Goal: Complete application form: Complete application form

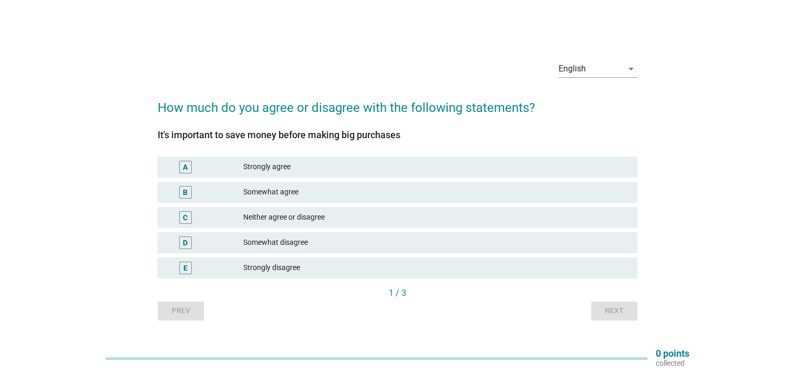
click at [328, 169] on div "Strongly agree" at bounding box center [436, 167] width 386 height 13
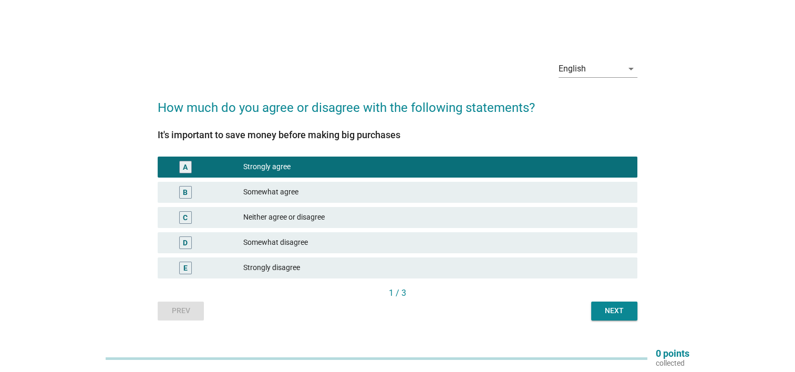
click at [616, 311] on div "Next" at bounding box center [613, 310] width 29 height 11
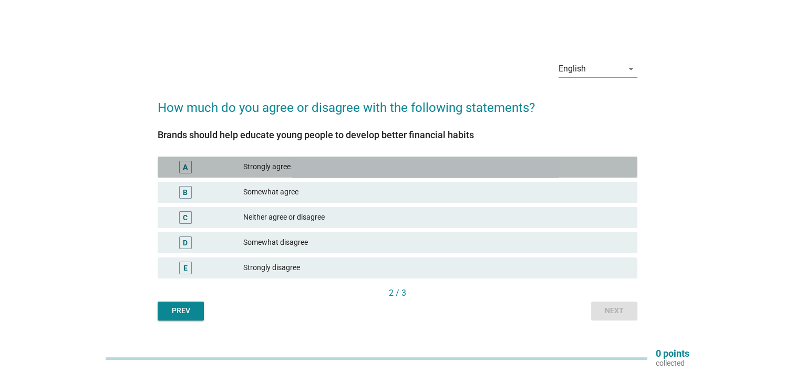
click at [516, 164] on div "Strongly agree" at bounding box center [436, 167] width 386 height 13
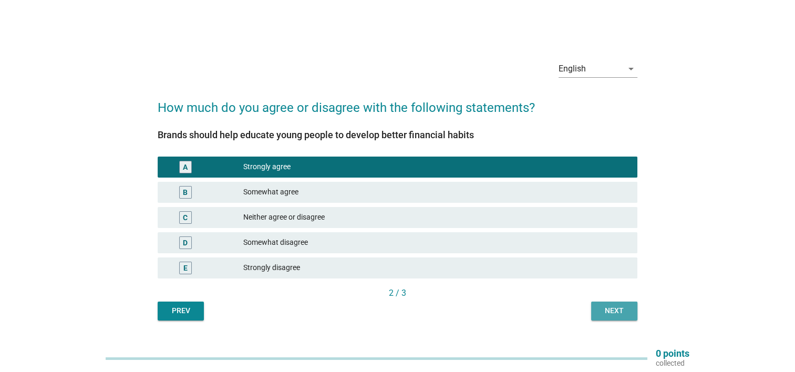
click at [617, 310] on div "Next" at bounding box center [613, 310] width 29 height 11
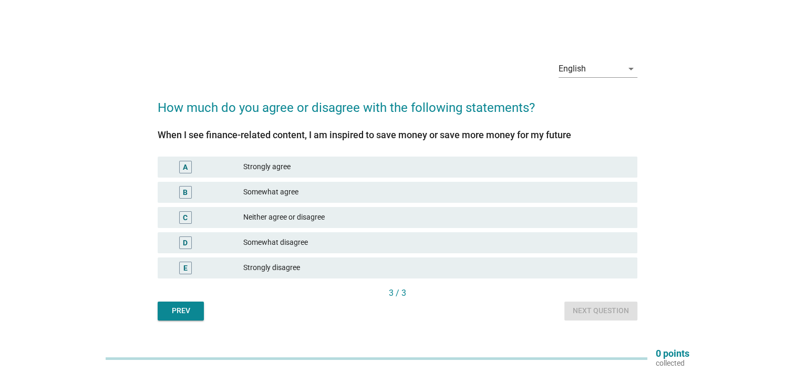
click at [438, 191] on div "Somewhat agree" at bounding box center [436, 192] width 386 height 13
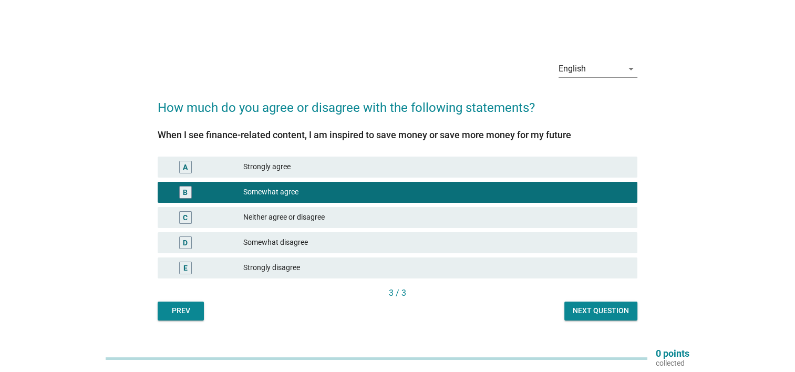
click at [624, 320] on div "English arrow_drop_down How much do you agree or disagree with the following st…" at bounding box center [397, 186] width 496 height 285
click at [622, 315] on div "Next question" at bounding box center [601, 310] width 56 height 11
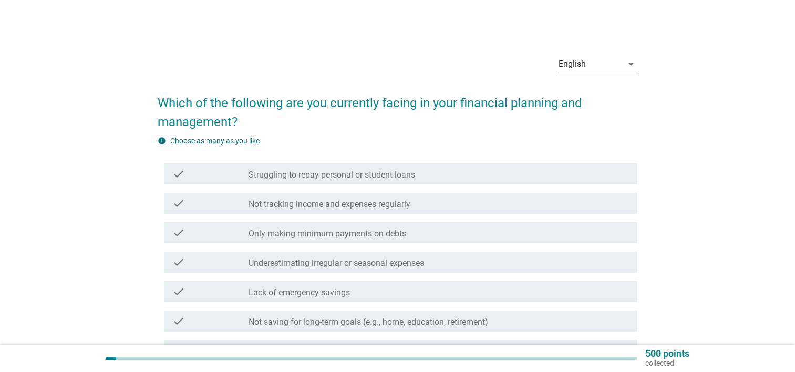
click at [464, 197] on div "check_box_outline_blank Not tracking income and expenses regularly" at bounding box center [438, 203] width 380 height 13
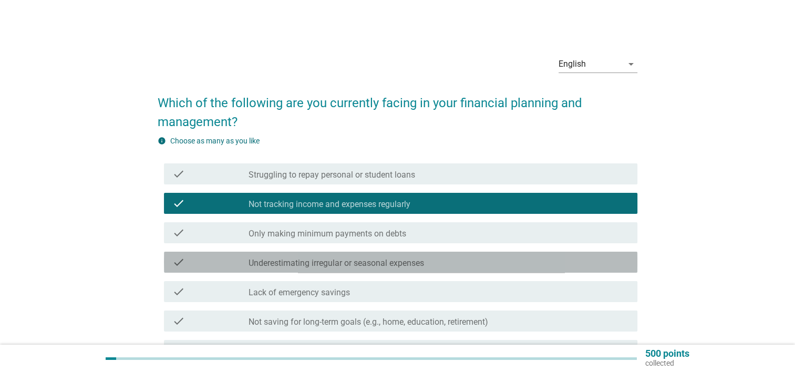
click at [431, 261] on div "check_box_outline_blank Underestimating irregular or seasonal expenses" at bounding box center [438, 262] width 380 height 13
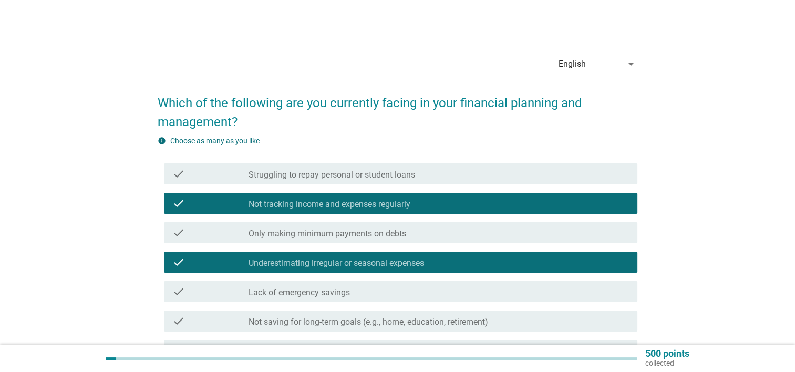
click at [429, 292] on div "check_box_outline_blank Lack of emergency savings" at bounding box center [438, 291] width 380 height 13
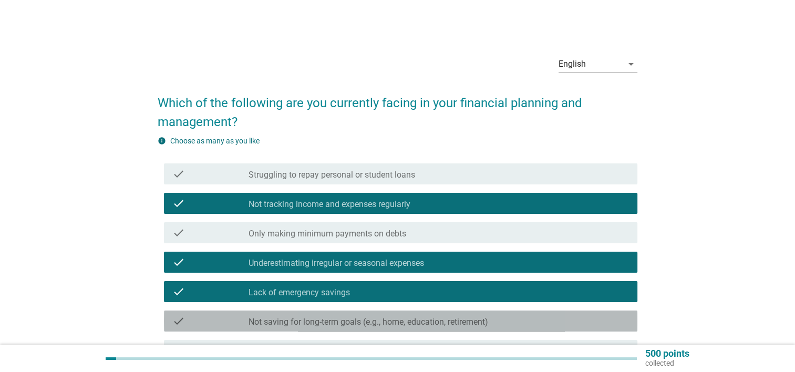
click at [430, 318] on label "Not saving for long-term goals (e.g., home, education, retirement)" at bounding box center [368, 322] width 240 height 11
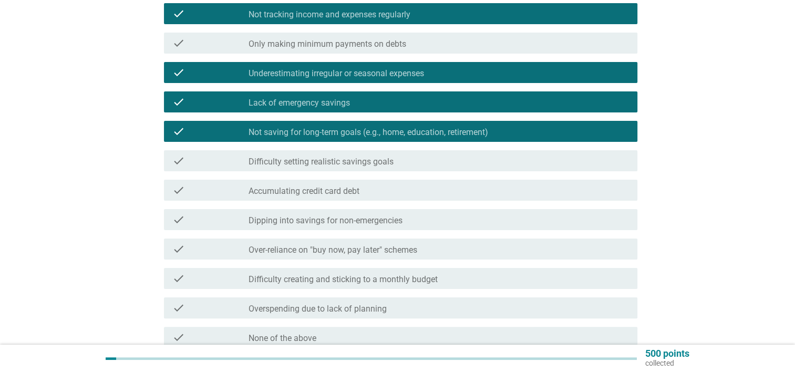
scroll to position [210, 0]
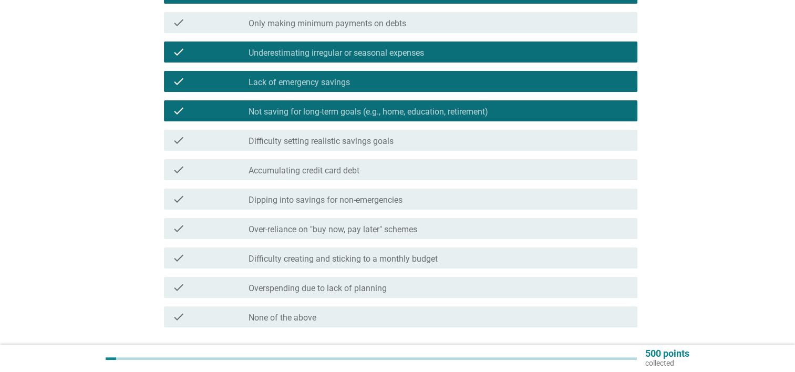
click at [360, 139] on label "Difficulty setting realistic savings goals" at bounding box center [320, 141] width 145 height 11
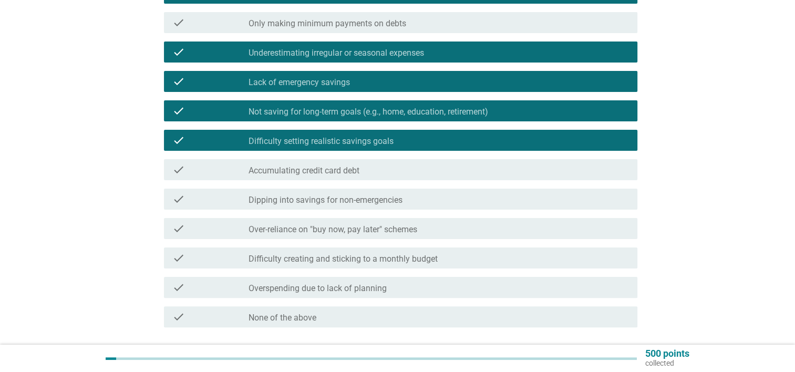
click at [435, 254] on label "Difficulty creating and sticking to a monthly budget" at bounding box center [342, 259] width 189 height 11
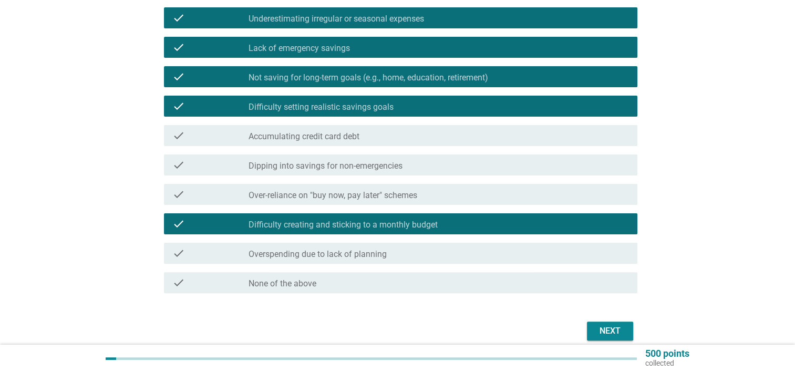
scroll to position [290, 0]
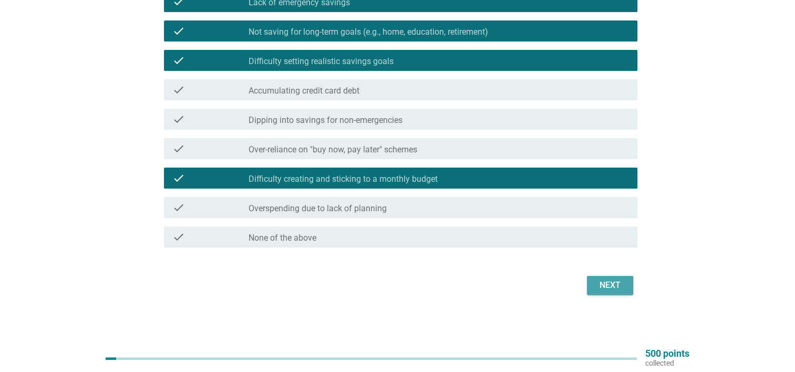
click at [615, 288] on div "Next" at bounding box center [609, 285] width 29 height 13
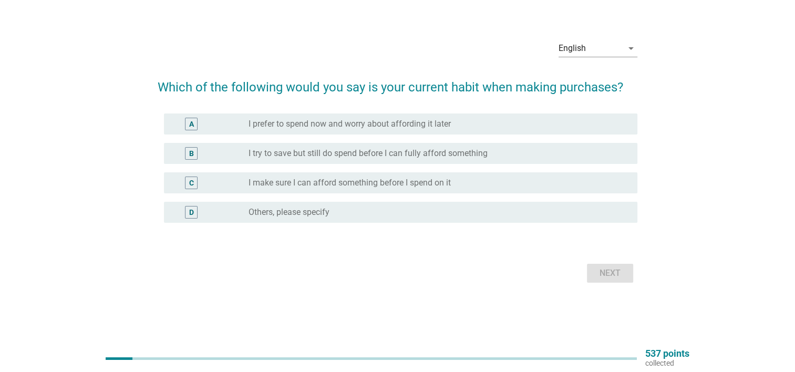
scroll to position [0, 0]
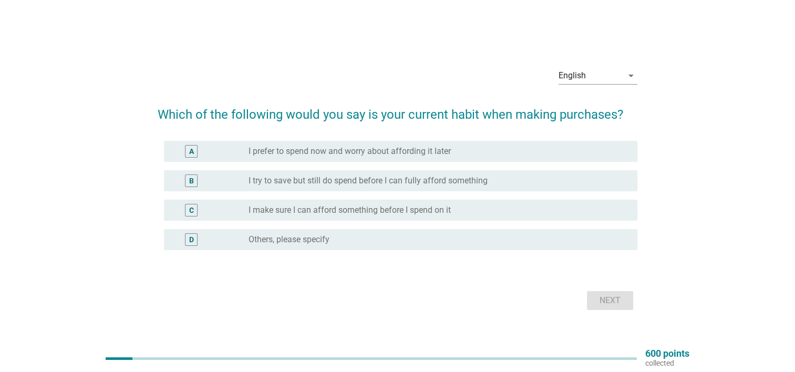
click at [443, 206] on label "I make sure I can afford something before I spend on it" at bounding box center [349, 210] width 202 height 11
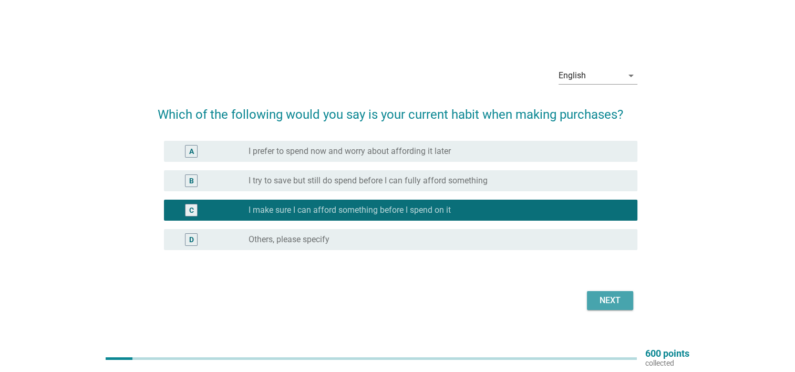
click at [608, 301] on div "Next" at bounding box center [609, 300] width 29 height 13
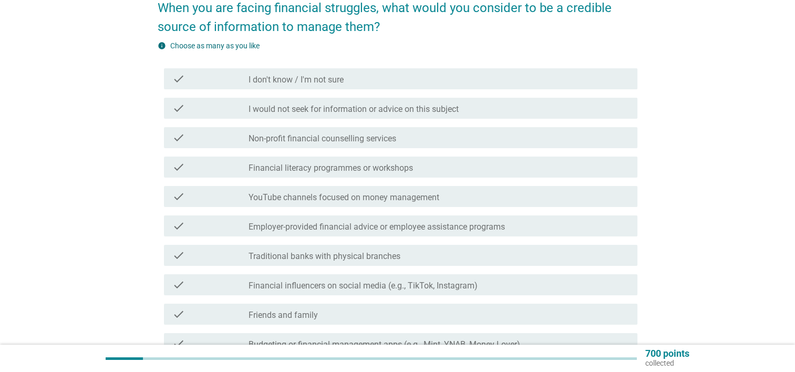
scroll to position [105, 0]
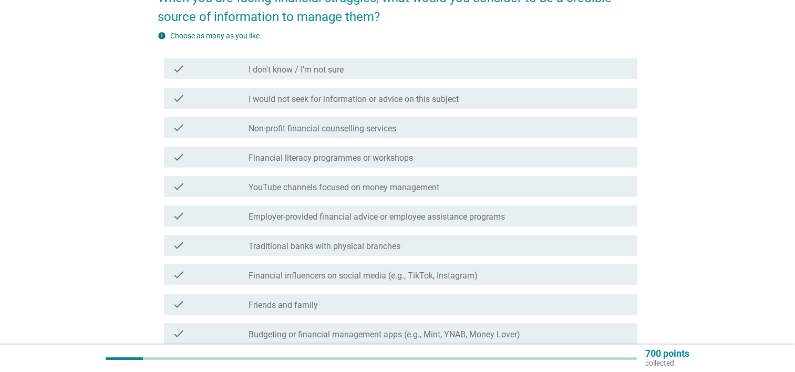
click at [417, 187] on label "YouTube channels focused on money management" at bounding box center [343, 187] width 191 height 11
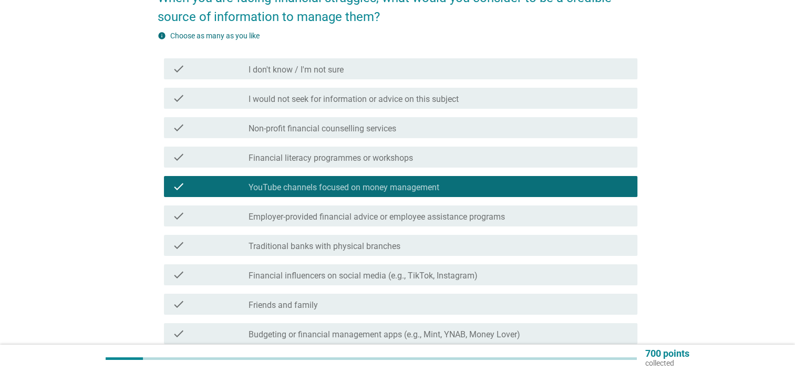
scroll to position [158, 0]
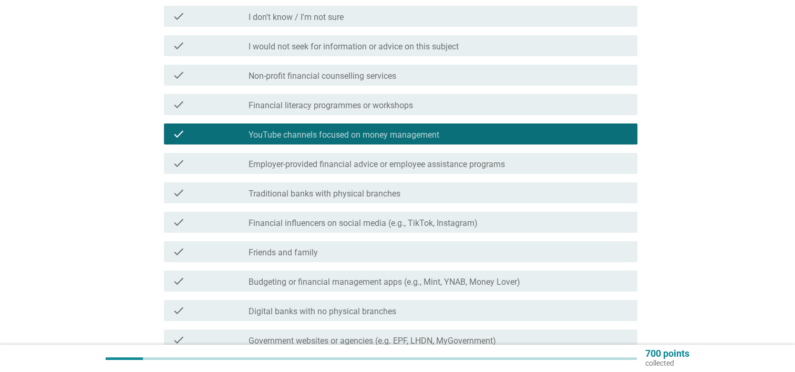
click at [412, 241] on div "check check_box_outline_blank Friends and family" at bounding box center [400, 251] width 473 height 21
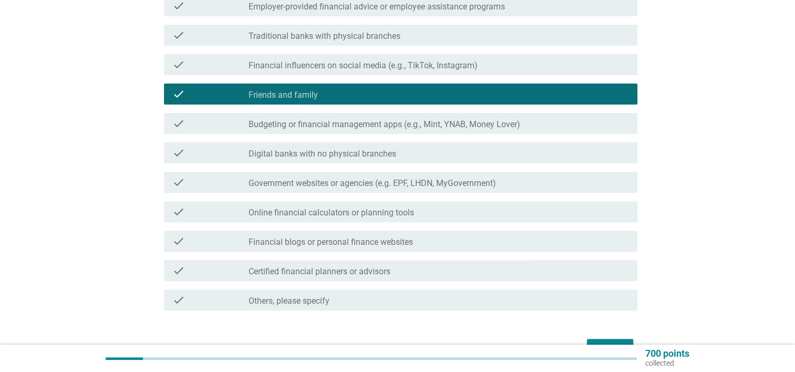
scroll to position [368, 0]
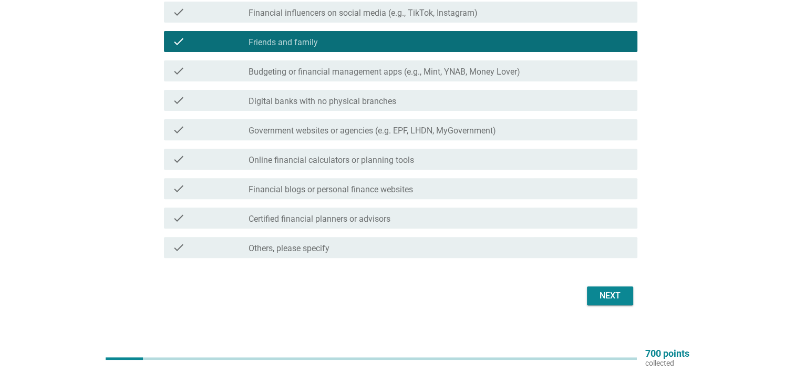
click at [621, 294] on div "Next" at bounding box center [609, 295] width 29 height 13
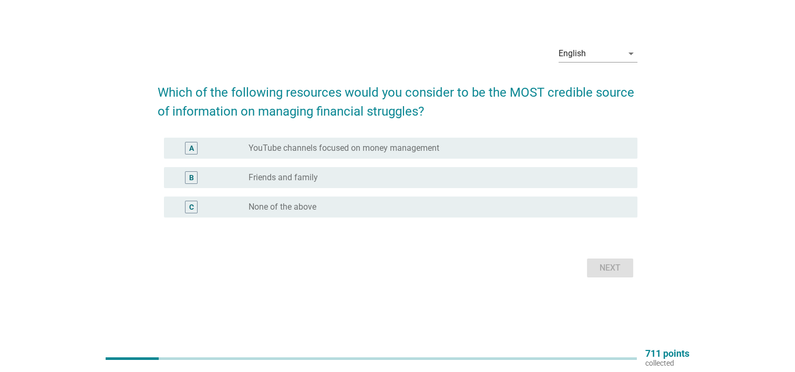
scroll to position [0, 0]
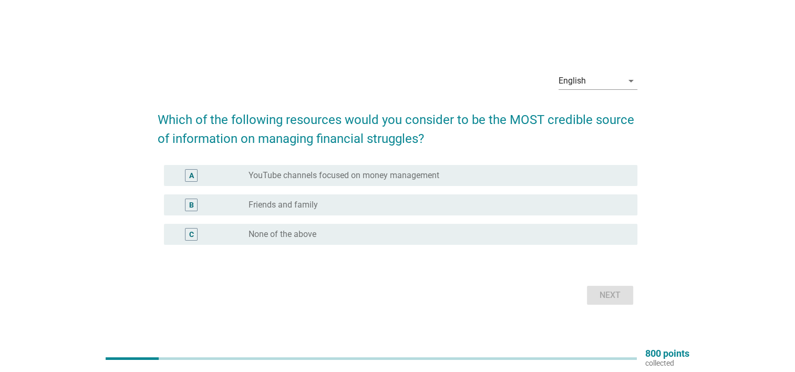
click at [428, 177] on label "YouTube channels focused on money management" at bounding box center [343, 175] width 191 height 11
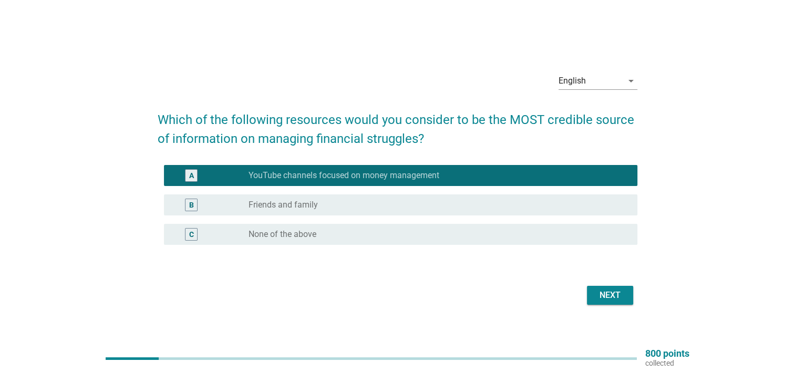
click at [428, 195] on div "B radio_button_unchecked Friends and family" at bounding box center [400, 204] width 473 height 21
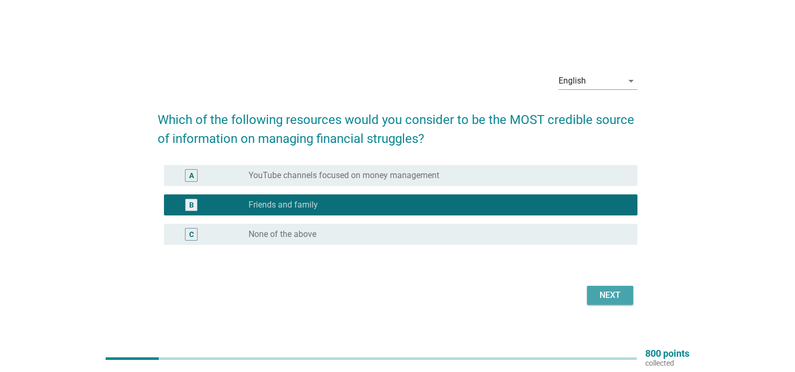
click at [612, 304] on button "Next" at bounding box center [610, 295] width 46 height 19
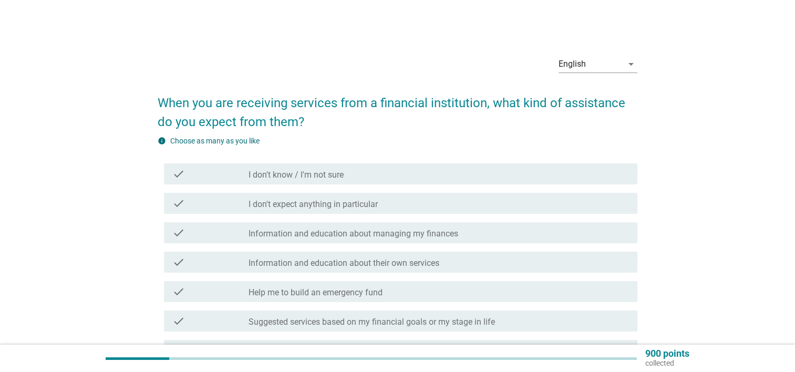
click at [439, 233] on label "Information and education about managing my finances" at bounding box center [353, 233] width 210 height 11
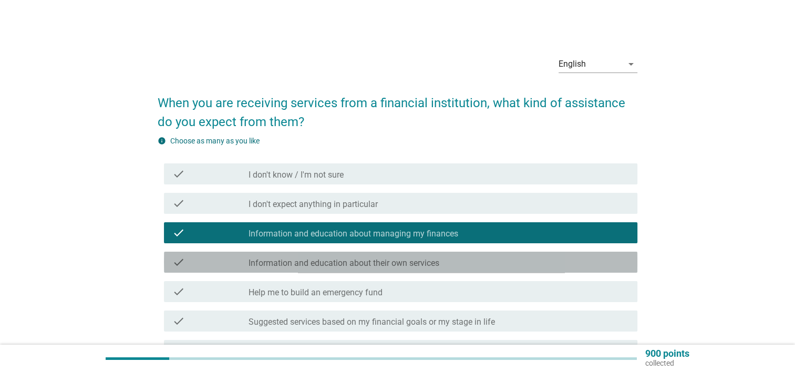
click at [442, 260] on div "check_box_outline_blank Information and education about their own services" at bounding box center [438, 262] width 380 height 13
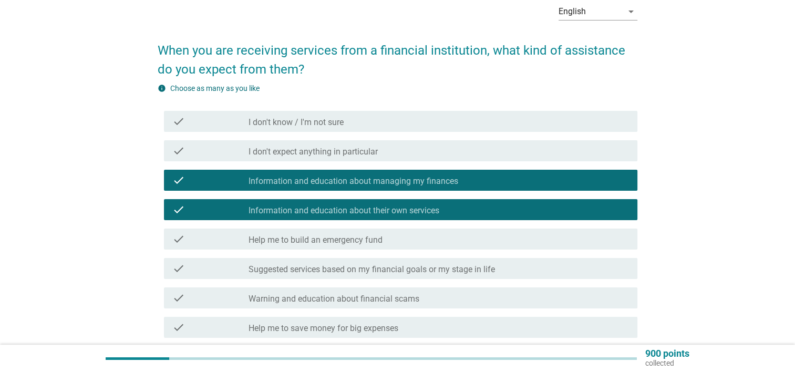
scroll to position [105, 0]
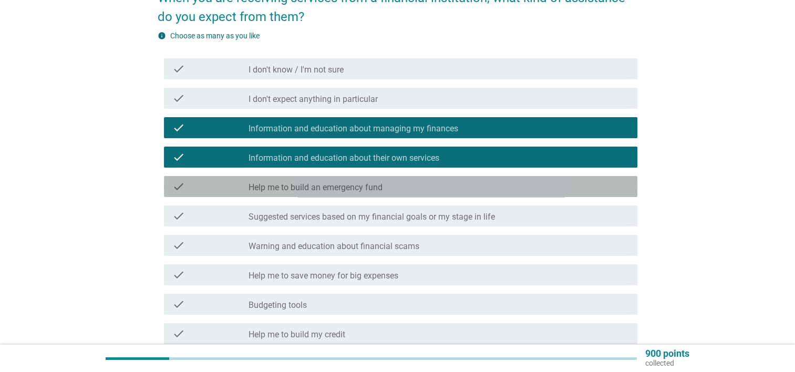
click at [425, 188] on div "check_box_outline_blank Help me to build an emergency fund" at bounding box center [438, 186] width 380 height 13
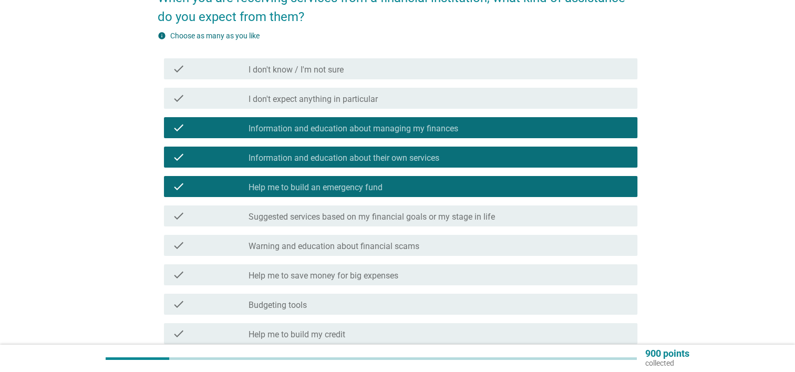
click at [426, 219] on label "Suggested services based on my financial goals or my stage in life" at bounding box center [371, 217] width 246 height 11
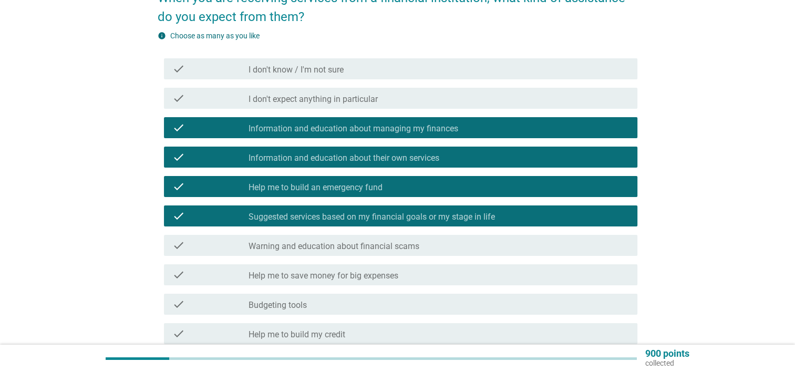
click at [423, 237] on div "check check_box_outline_blank Warning and education about financial scams" at bounding box center [400, 245] width 473 height 21
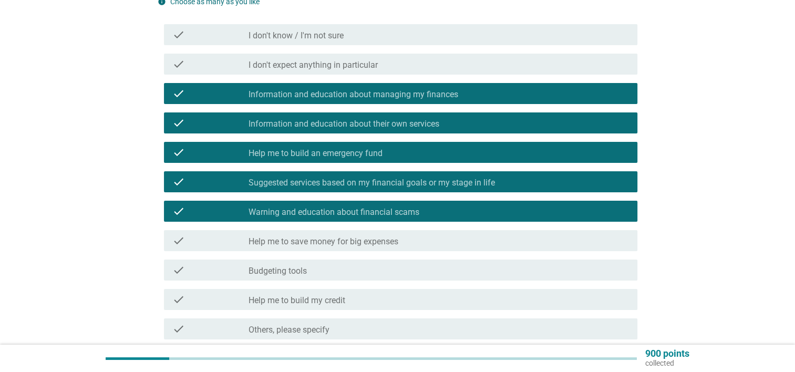
scroll to position [158, 0]
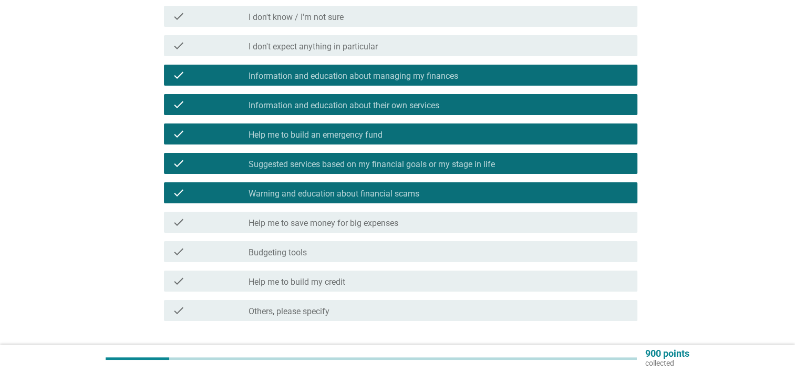
click at [426, 257] on div "check_box_outline_blank Budgeting tools" at bounding box center [438, 251] width 380 height 13
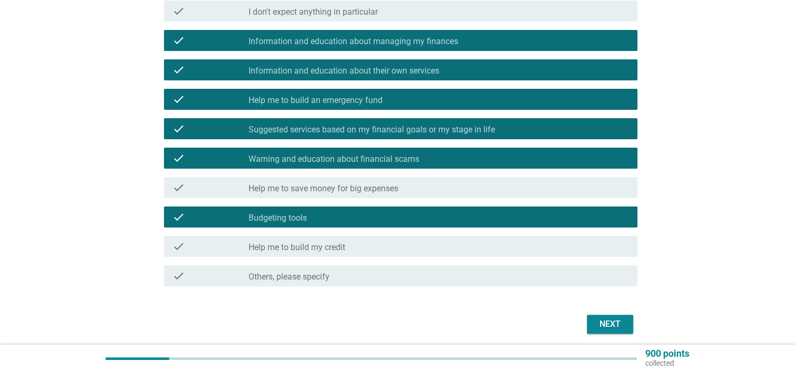
scroll to position [231, 0]
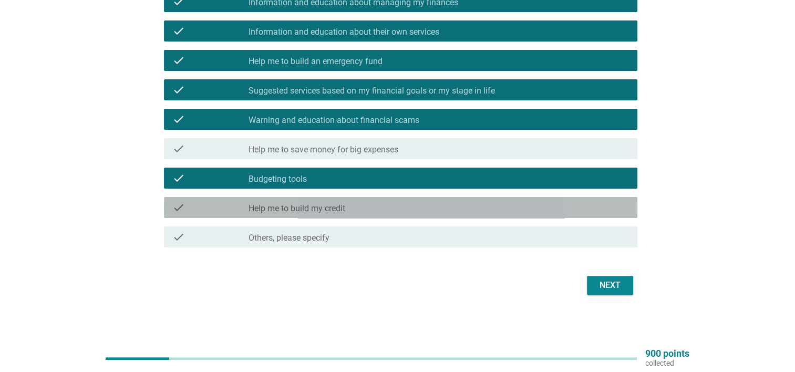
click at [528, 207] on div "check_box_outline_blank Help me to build my credit" at bounding box center [438, 207] width 380 height 13
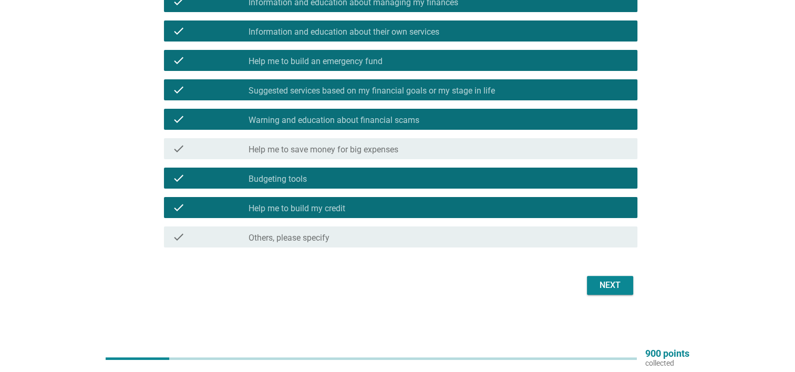
click at [603, 280] on div "Next" at bounding box center [609, 285] width 29 height 13
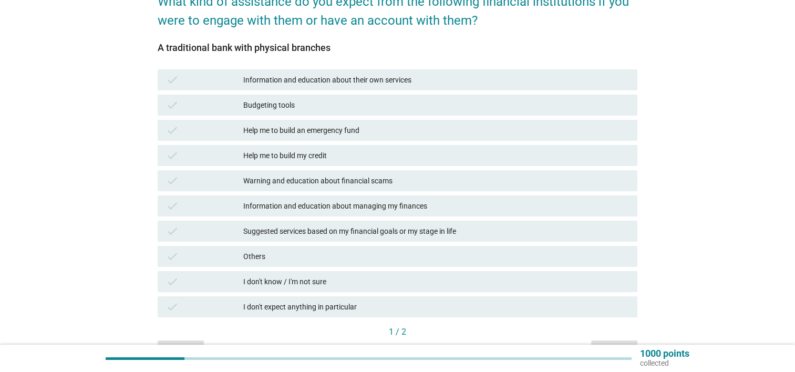
scroll to position [158, 0]
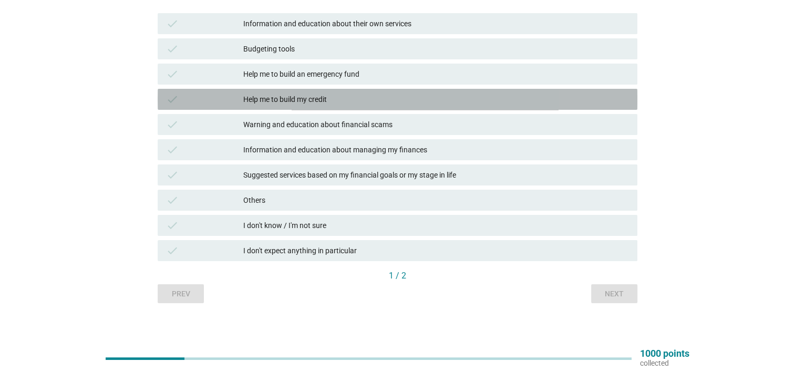
click at [397, 101] on div "Help me to build my credit" at bounding box center [436, 99] width 386 height 13
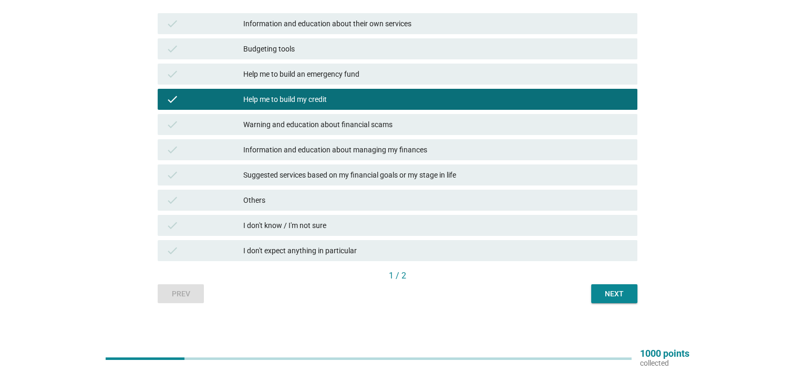
click at [397, 131] on div "check Warning and education about financial scams" at bounding box center [398, 124] width 480 height 21
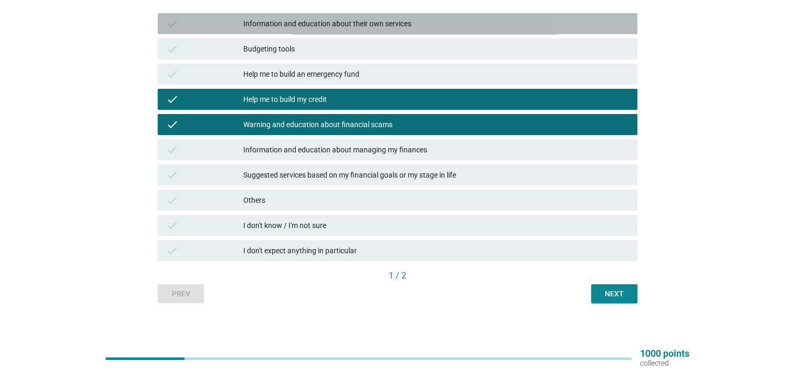
click at [411, 22] on div "Information and education about their own services" at bounding box center [436, 23] width 386 height 13
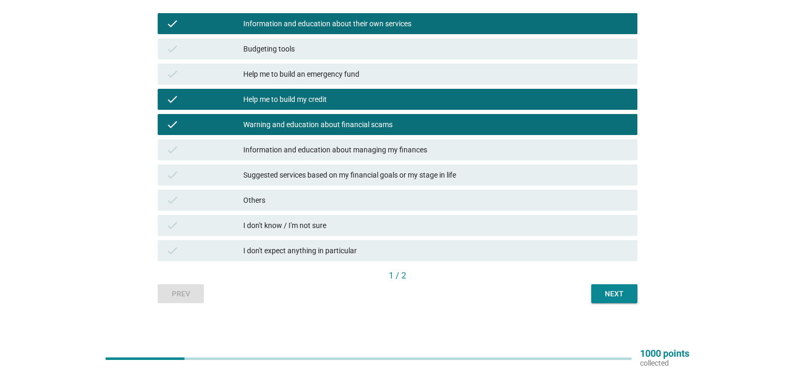
click at [403, 44] on div "Budgeting tools" at bounding box center [436, 49] width 386 height 13
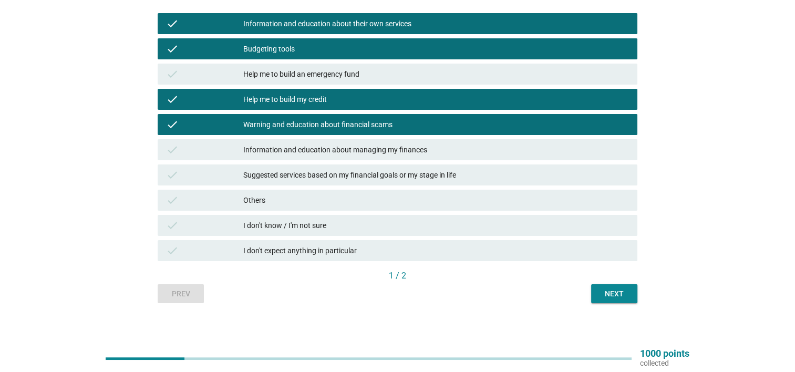
click at [417, 71] on div "Help me to build an emergency fund" at bounding box center [436, 74] width 386 height 13
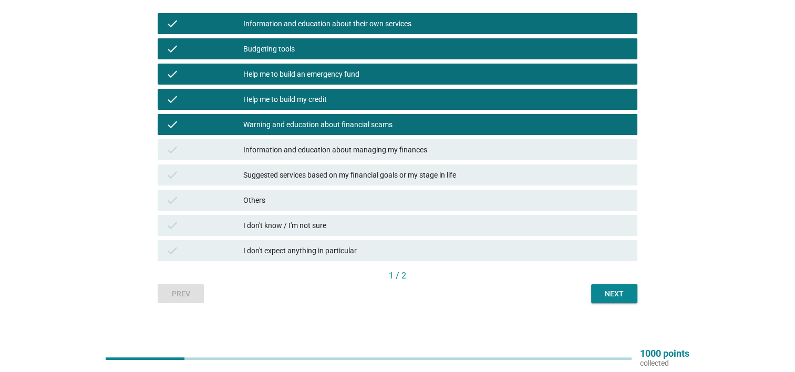
click at [398, 148] on div "Information and education about managing my finances" at bounding box center [436, 149] width 386 height 13
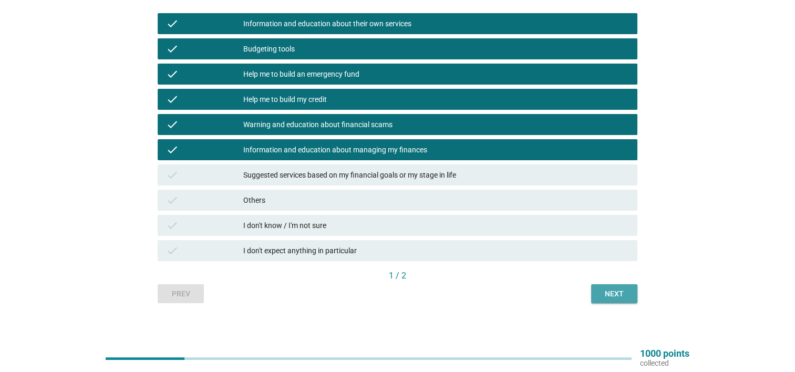
click at [609, 294] on div "Next" at bounding box center [613, 293] width 29 height 11
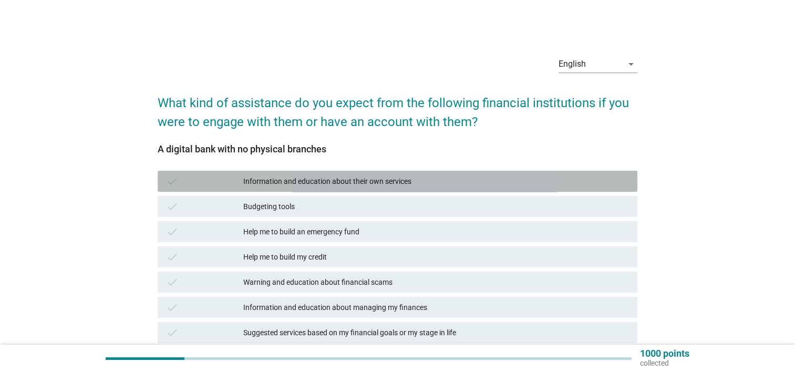
click at [378, 178] on div "Information and education about their own services" at bounding box center [436, 181] width 386 height 13
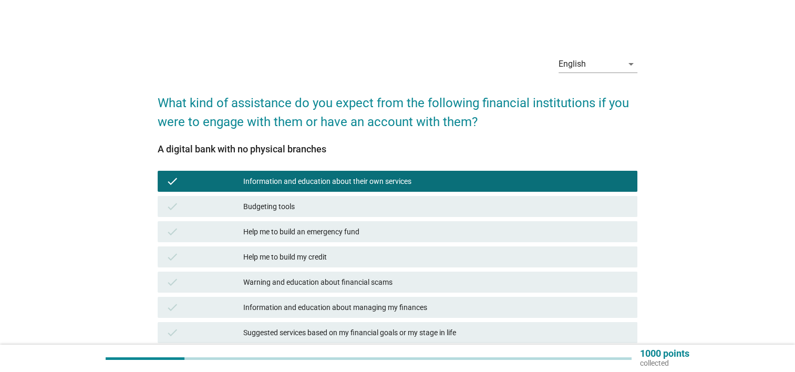
click at [376, 199] on div "check Budgeting tools" at bounding box center [398, 206] width 480 height 21
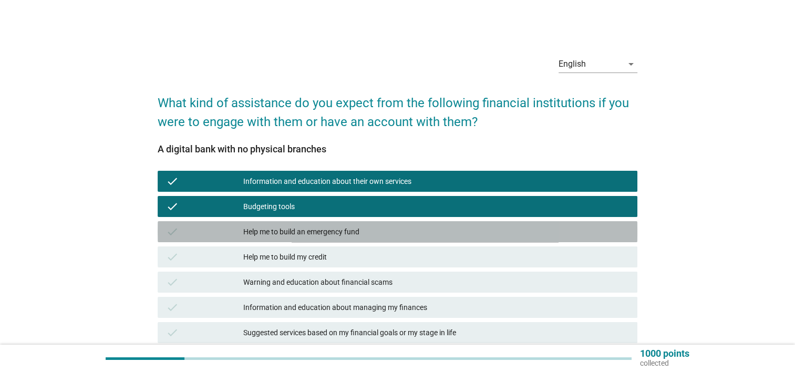
click at [376, 227] on div "Help me to build an emergency fund" at bounding box center [436, 231] width 386 height 13
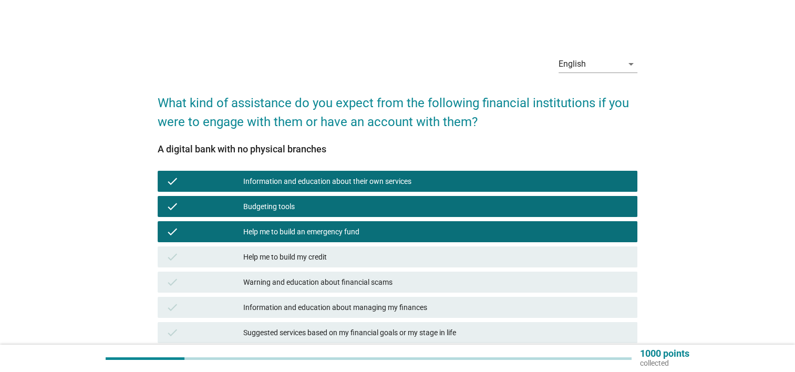
drag, startPoint x: 372, startPoint y: 252, endPoint x: 372, endPoint y: 257, distance: 5.8
click at [372, 252] on div "Help me to build my credit" at bounding box center [436, 257] width 386 height 13
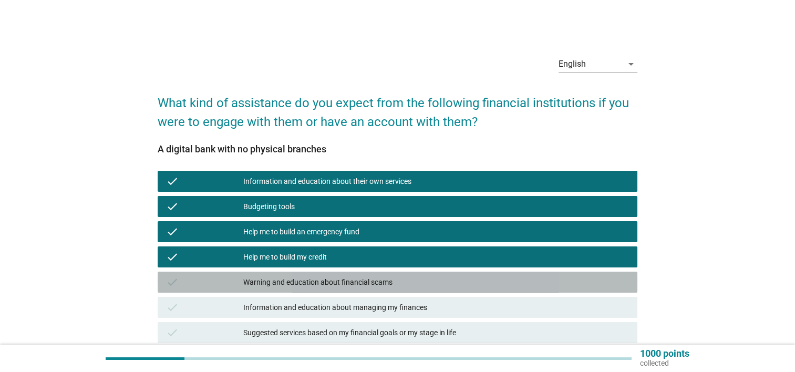
click at [370, 279] on div "Warning and education about financial scams" at bounding box center [436, 282] width 386 height 13
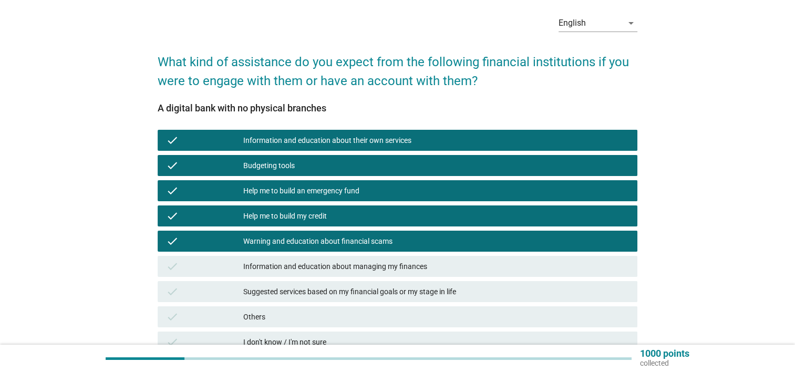
scroll to position [105, 0]
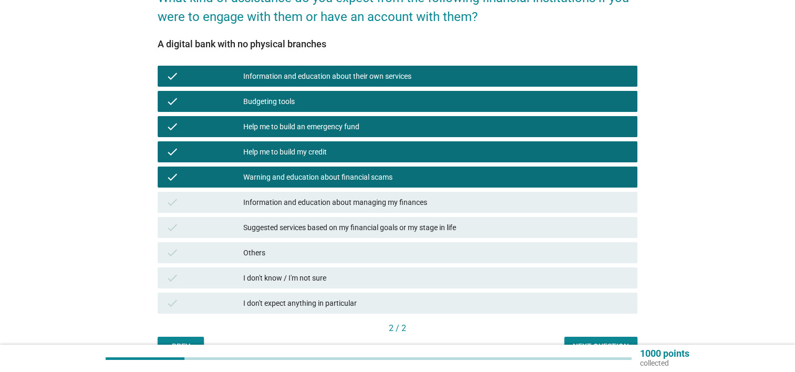
click at [307, 200] on div "Information and education about managing my finances" at bounding box center [436, 202] width 386 height 13
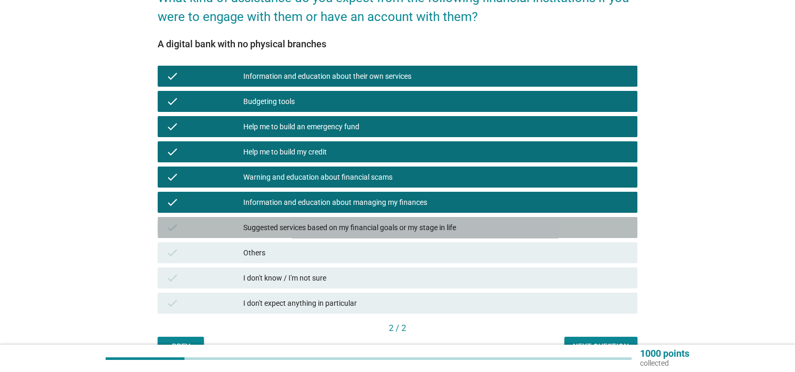
click at [303, 221] on div "check Suggested services based on my financial goals or my stage in life" at bounding box center [398, 227] width 480 height 21
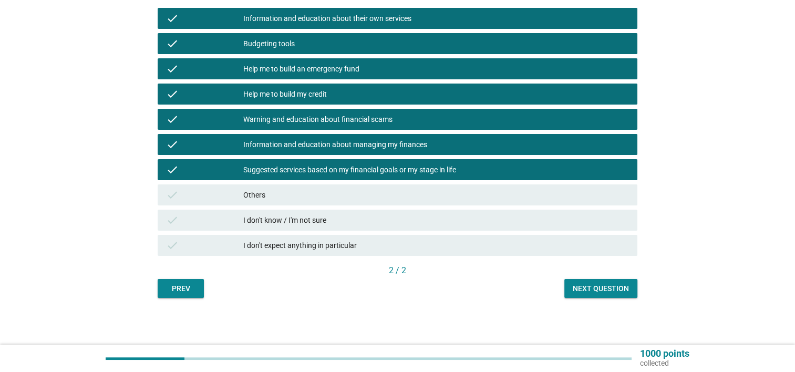
scroll to position [163, 0]
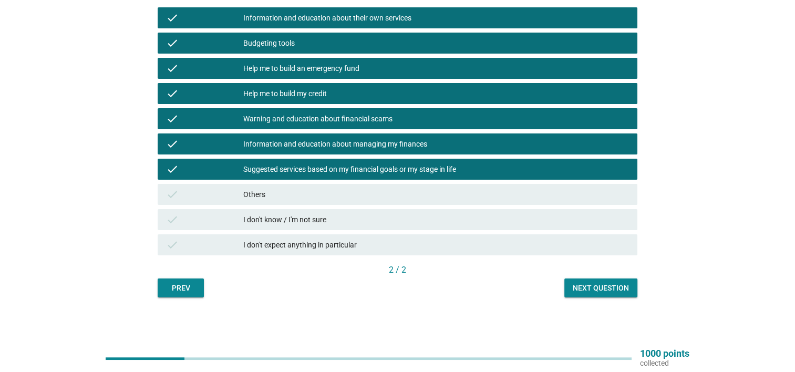
click at [582, 286] on div "Next question" at bounding box center [601, 288] width 56 height 11
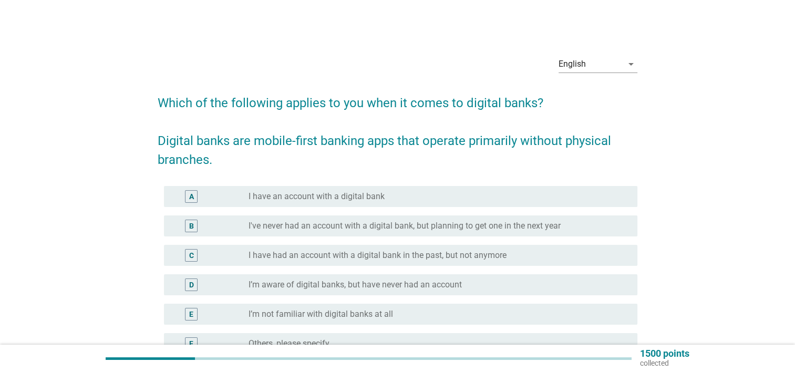
click at [488, 285] on div "radio_button_unchecked I’m aware of digital banks, but have never had an account" at bounding box center [434, 284] width 372 height 11
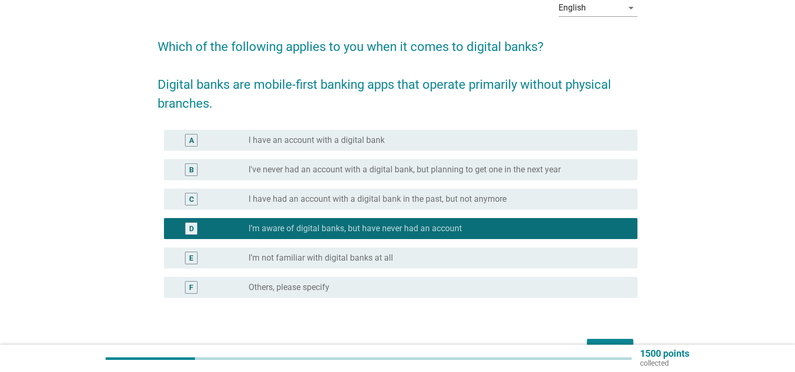
scroll to position [120, 0]
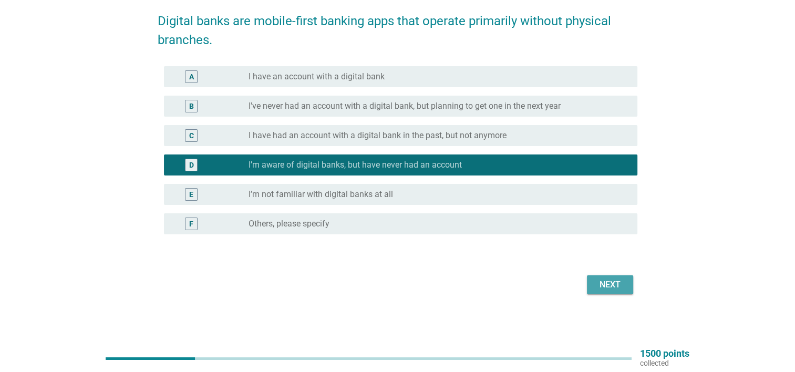
click at [609, 284] on div "Next" at bounding box center [609, 284] width 29 height 13
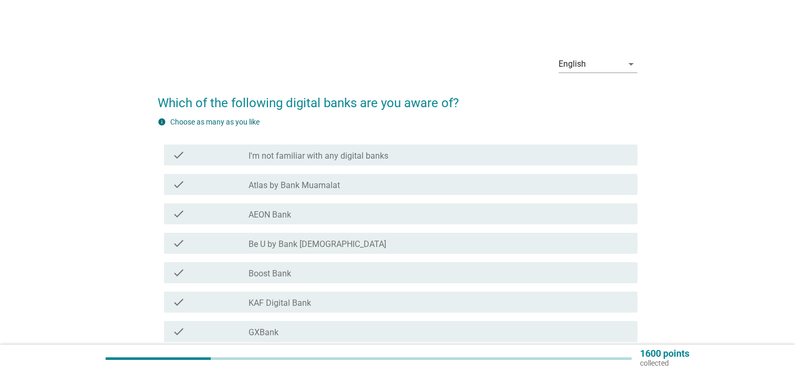
click at [408, 214] on div "check_box_outline_blank AEON Bank" at bounding box center [438, 213] width 380 height 13
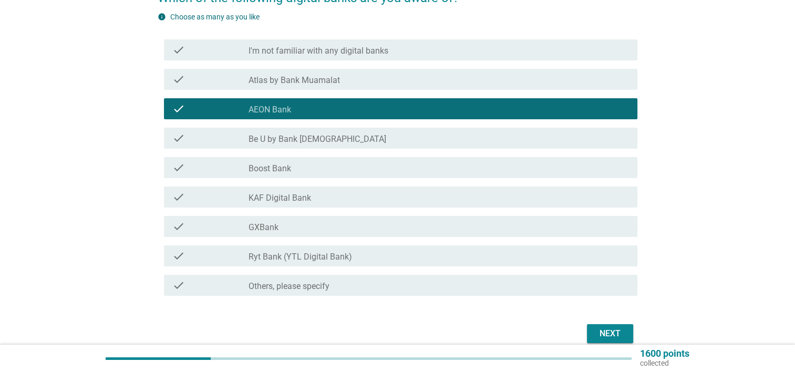
scroll to position [153, 0]
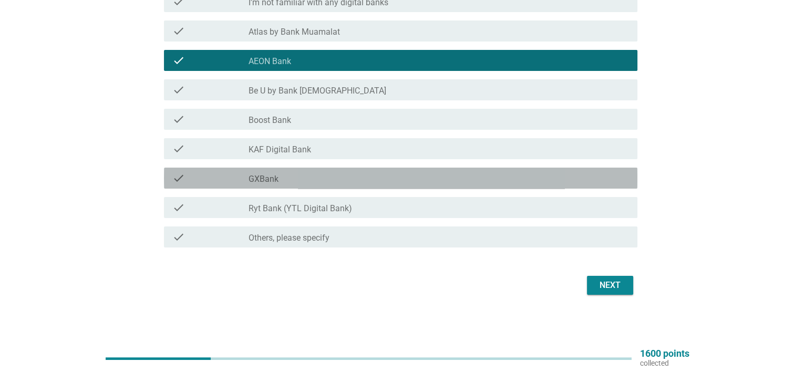
click at [387, 182] on div "check_box_outline_blank GXBank" at bounding box center [438, 178] width 380 height 13
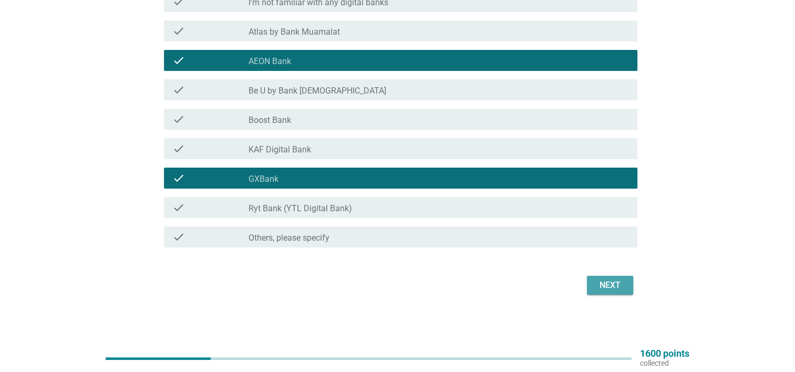
click at [601, 285] on div "Next" at bounding box center [609, 285] width 29 height 13
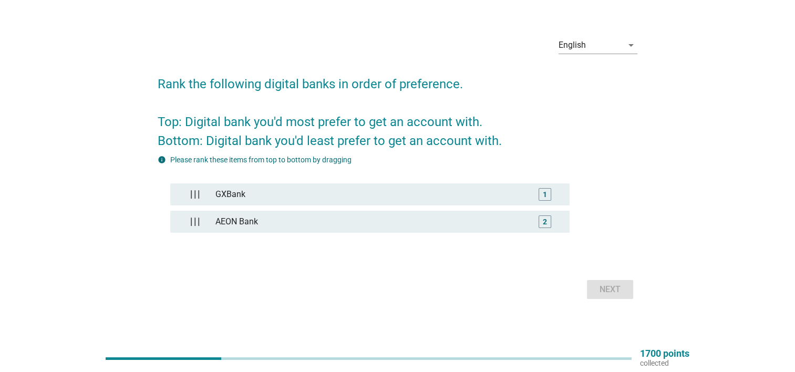
scroll to position [27, 0]
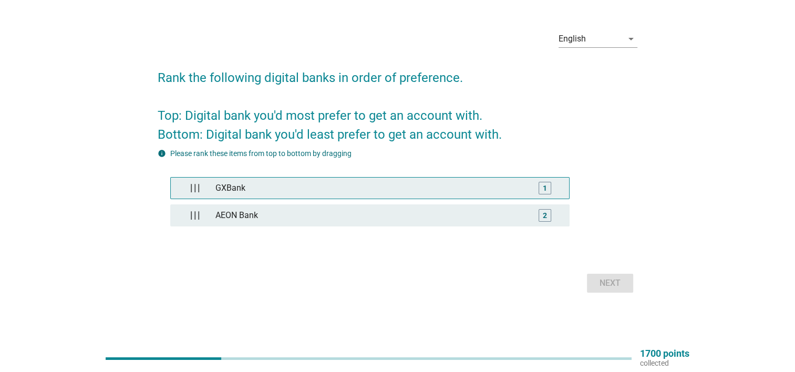
click at [237, 185] on div "GXBank" at bounding box center [370, 188] width 318 height 21
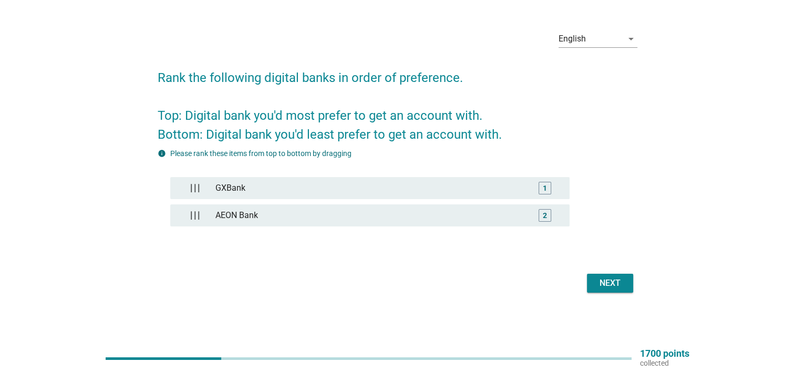
click at [626, 283] on button "Next" at bounding box center [610, 283] width 46 height 19
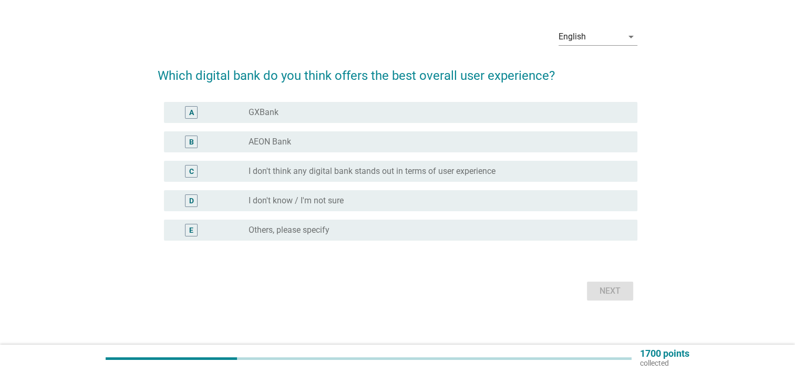
scroll to position [0, 0]
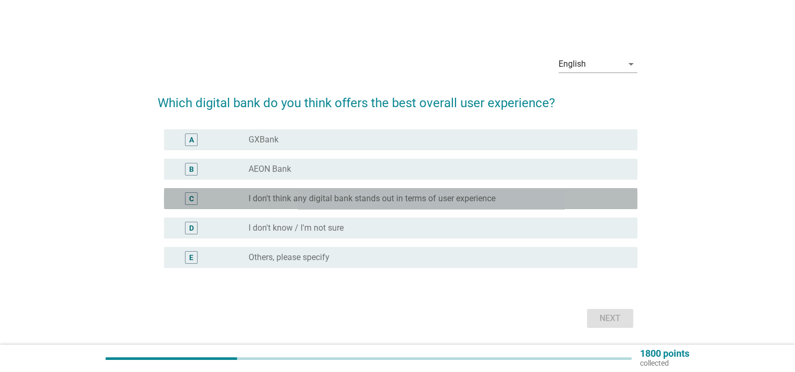
click at [476, 200] on label "I don't think any digital bank stands out in terms of user experience" at bounding box center [371, 198] width 247 height 11
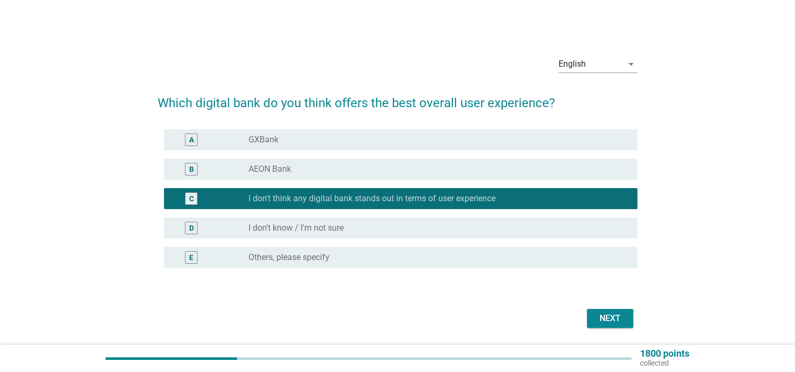
click at [595, 317] on div "Next" at bounding box center [609, 318] width 29 height 13
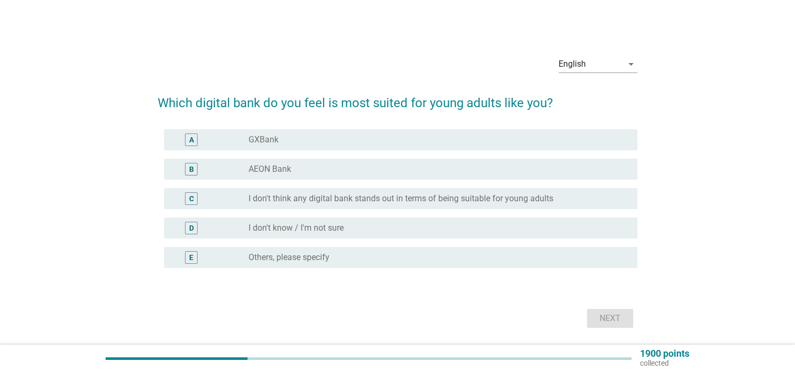
click at [336, 136] on div "radio_button_unchecked GXBank" at bounding box center [434, 139] width 372 height 11
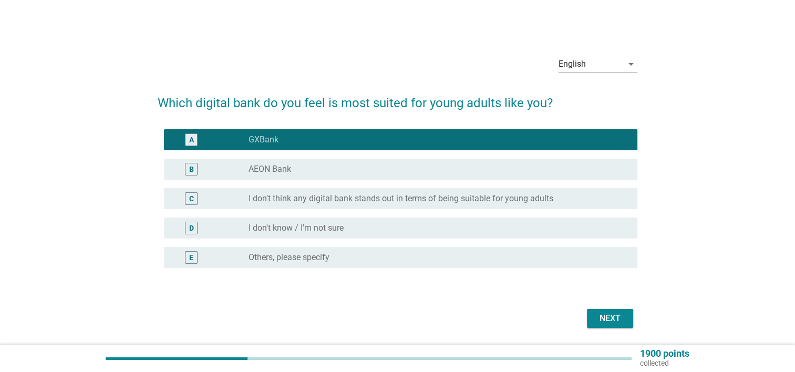
click at [595, 319] on div "Next" at bounding box center [609, 318] width 29 height 13
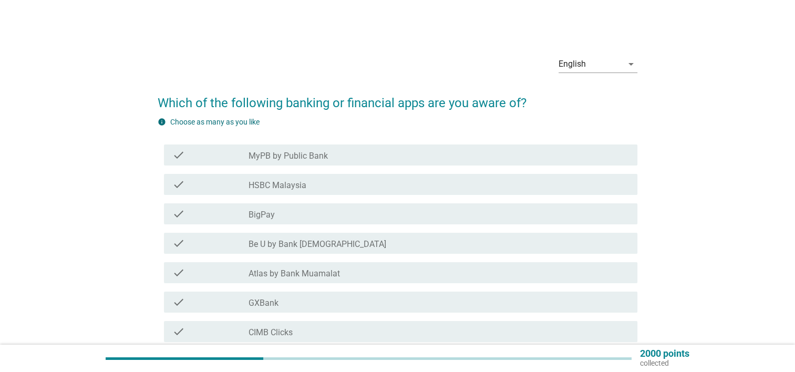
click at [331, 189] on div "check_box_outline_blank HSBC Malaysia" at bounding box center [438, 184] width 380 height 13
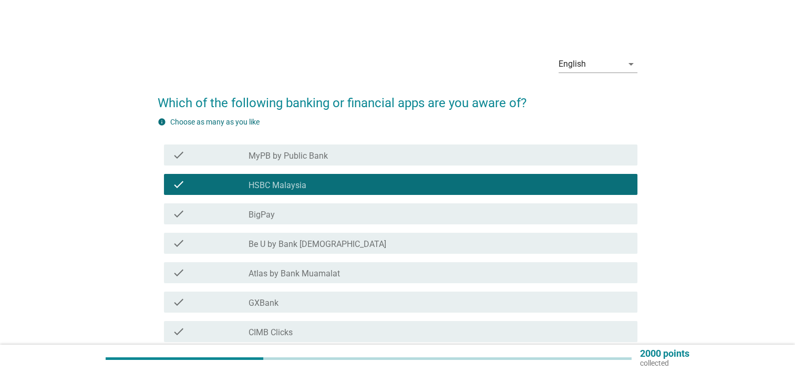
click at [330, 219] on div "check_box_outline_blank BigPay" at bounding box center [438, 213] width 380 height 13
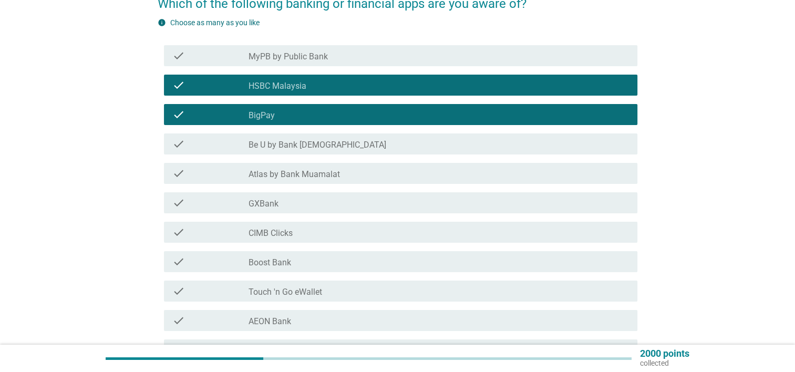
scroll to position [105, 0]
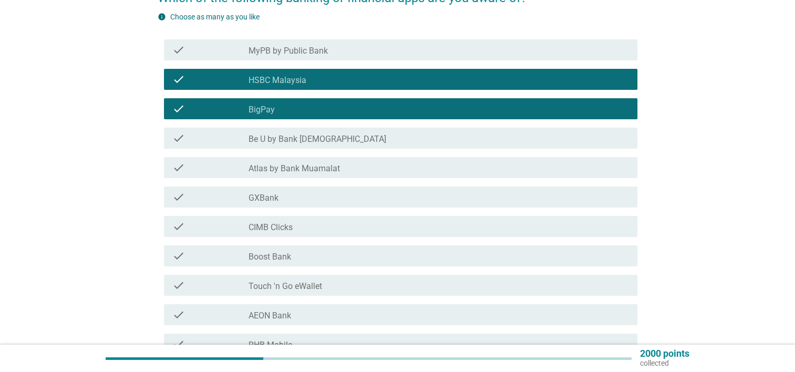
click at [350, 225] on div "check_box_outline_blank CIMB Clicks" at bounding box center [438, 226] width 380 height 13
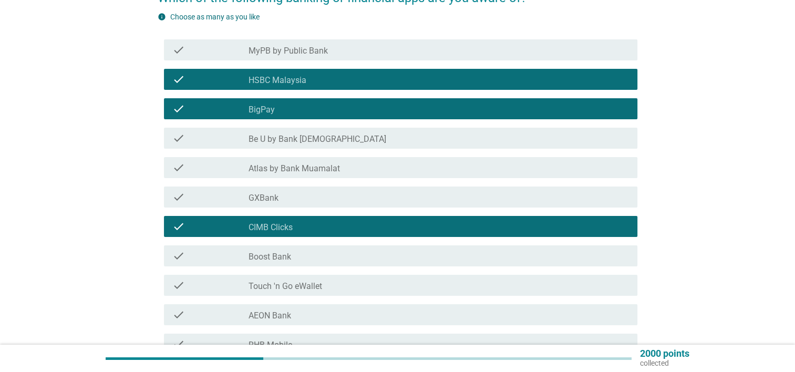
click at [349, 199] on div "check_box_outline_blank GXBank" at bounding box center [438, 197] width 380 height 13
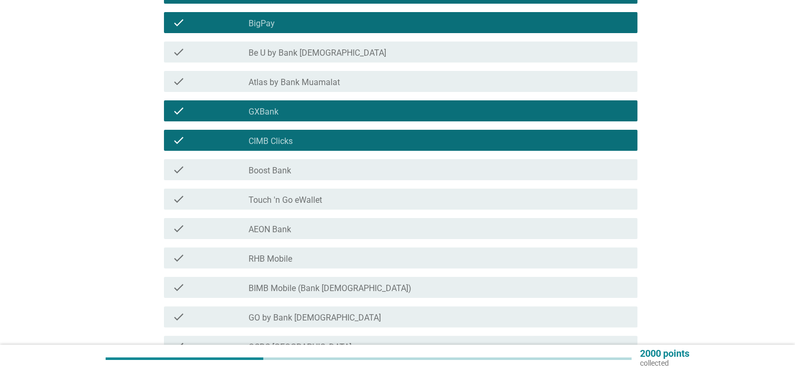
scroll to position [210, 0]
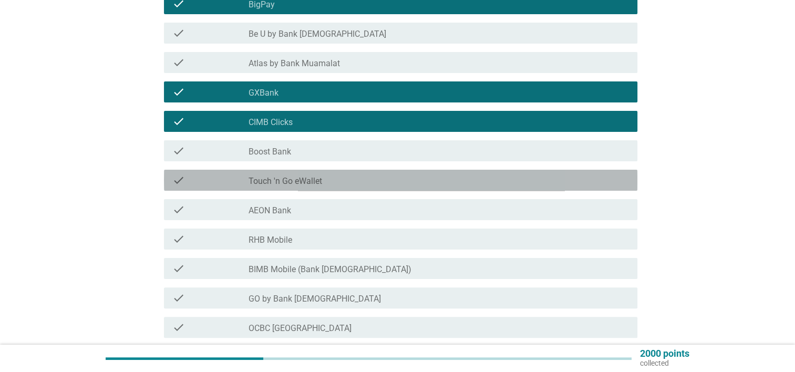
click at [339, 186] on div "check_box_outline_blank Touch 'n Go eWallet" at bounding box center [438, 180] width 380 height 13
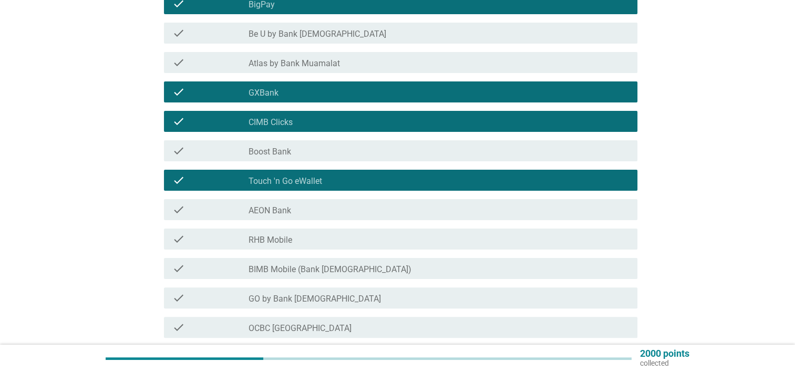
click at [330, 212] on div "check_box_outline_blank AEON Bank" at bounding box center [438, 209] width 380 height 13
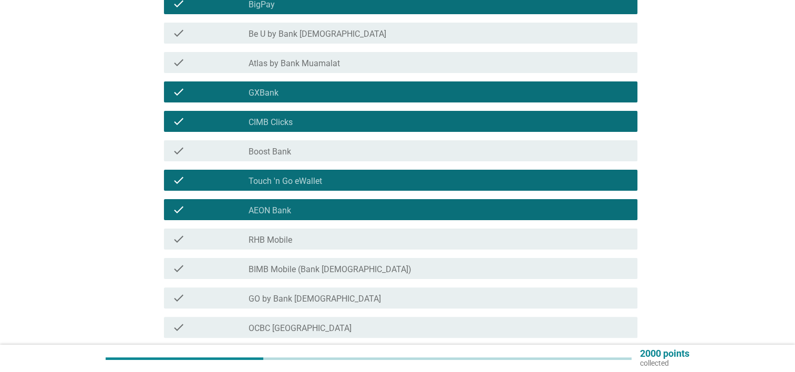
click at [326, 244] on div "check_box_outline_blank RHB Mobile" at bounding box center [438, 239] width 380 height 13
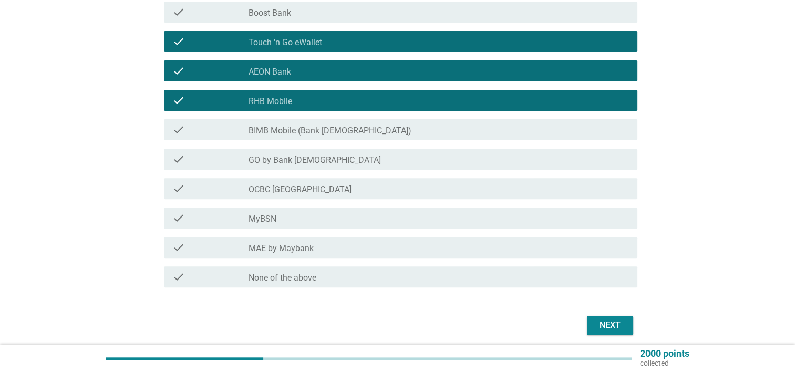
scroll to position [368, 0]
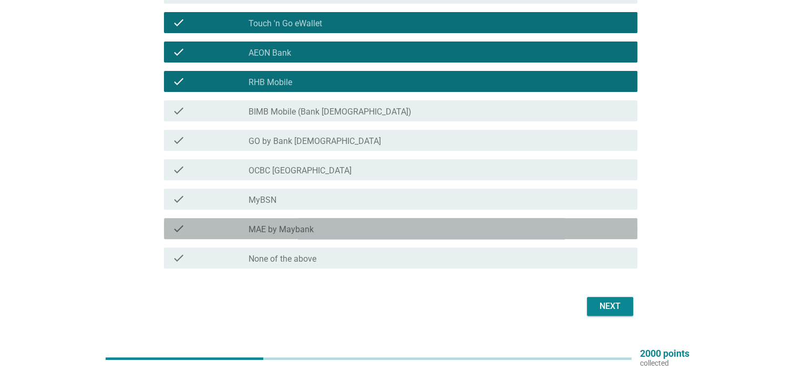
click at [319, 235] on div "check check_box_outline_blank MAE by Maybank" at bounding box center [400, 228] width 473 height 21
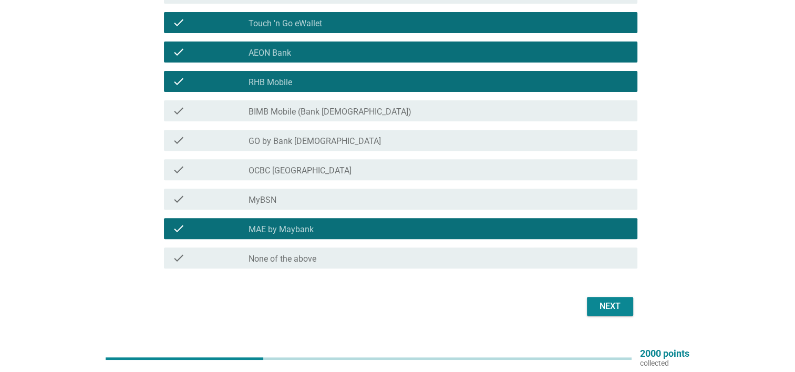
click at [602, 311] on div "Next" at bounding box center [609, 306] width 29 height 13
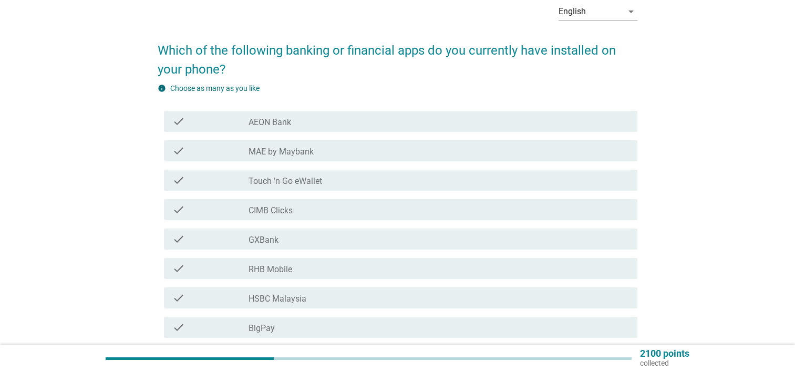
scroll to position [105, 0]
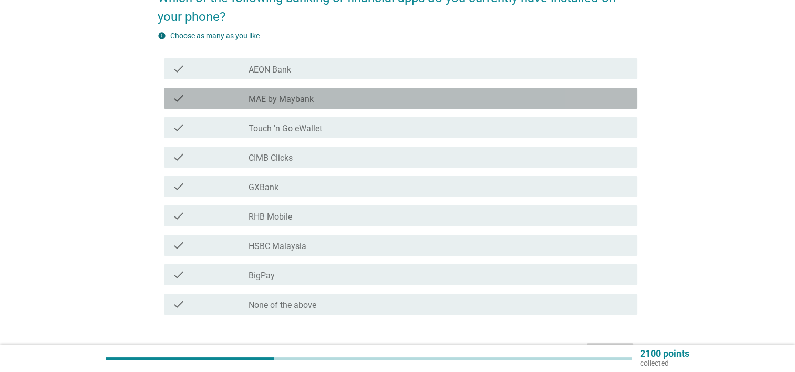
click at [352, 99] on div "check_box_outline_blank MAE by Maybank" at bounding box center [438, 98] width 380 height 13
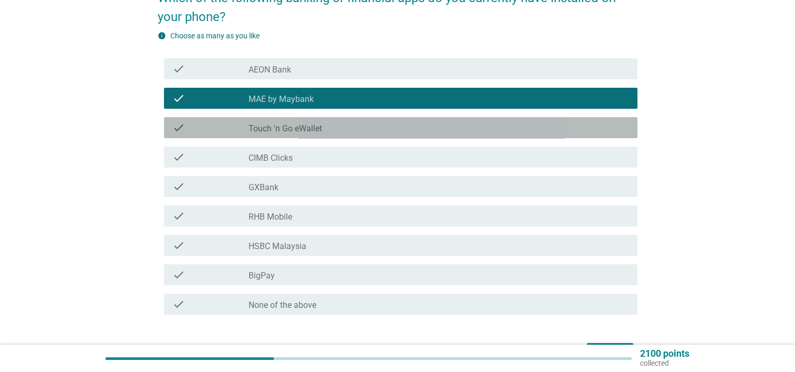
click at [343, 123] on div "check_box_outline_blank Touch 'n Go eWallet" at bounding box center [438, 127] width 380 height 13
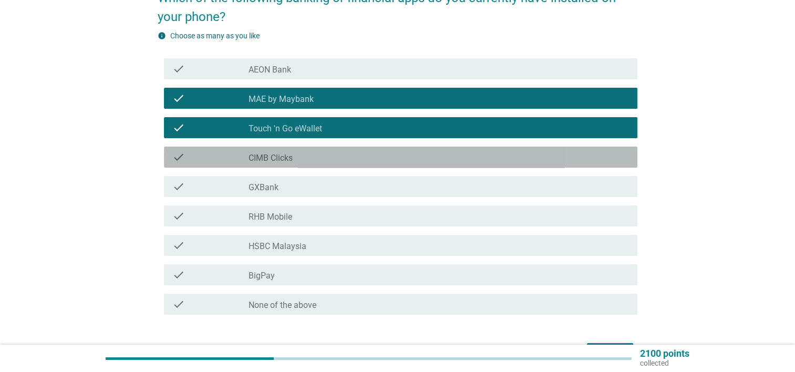
click at [332, 159] on div "check_box_outline_blank CIMB Clicks" at bounding box center [438, 157] width 380 height 13
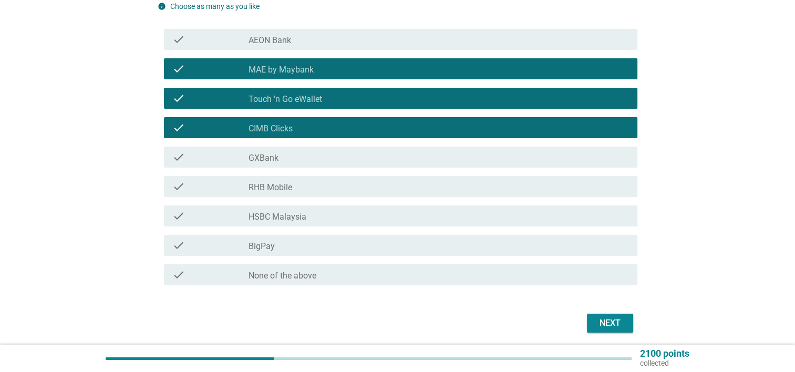
scroll to position [158, 0]
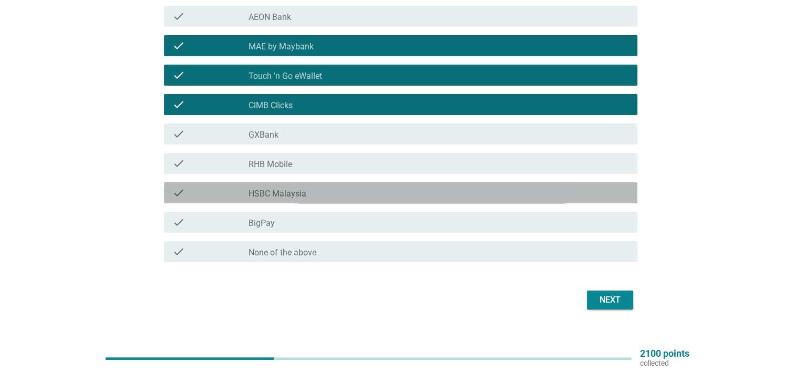
click at [341, 193] on div "check_box_outline_blank HSBC Malaysia" at bounding box center [438, 192] width 380 height 13
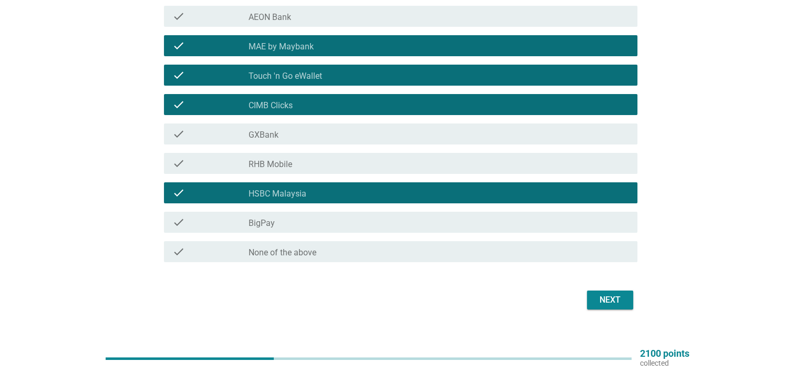
click at [515, 221] on div "check_box_outline_blank BigPay" at bounding box center [438, 222] width 380 height 13
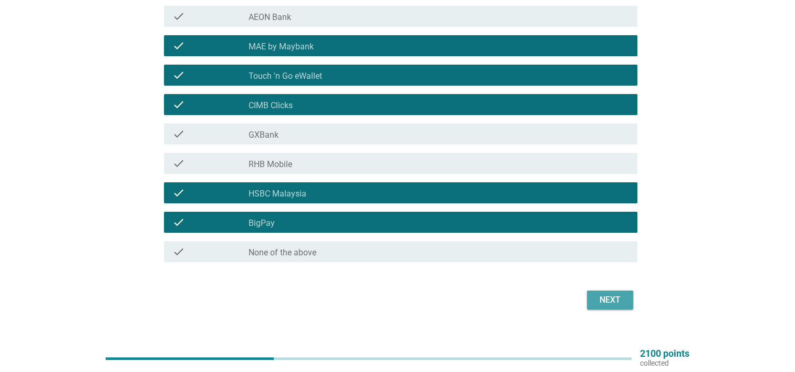
click at [599, 303] on div "Next" at bounding box center [609, 300] width 29 height 13
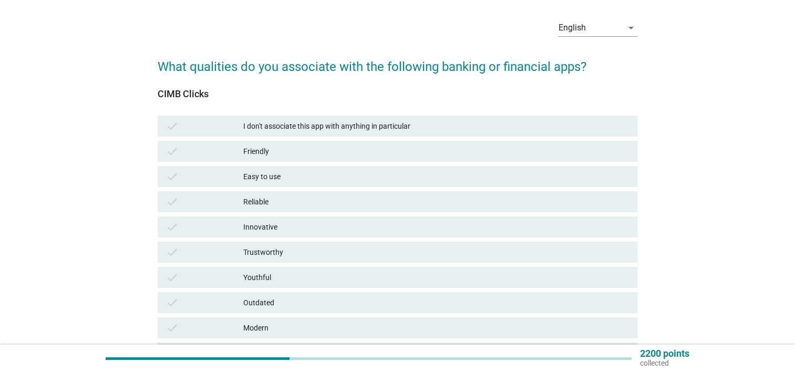
scroll to position [53, 0]
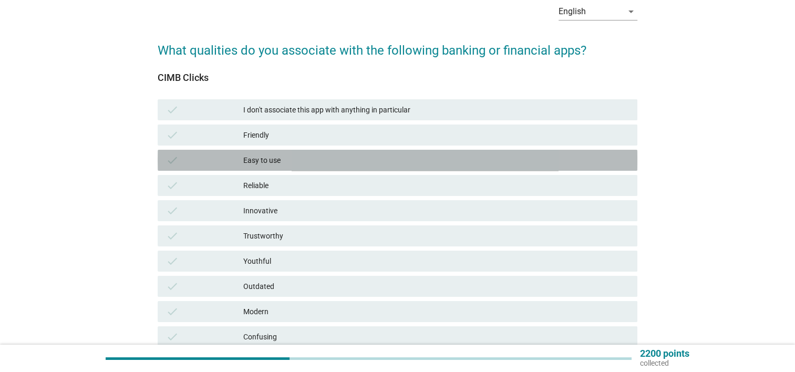
click at [294, 162] on div "Easy to use" at bounding box center [436, 160] width 386 height 13
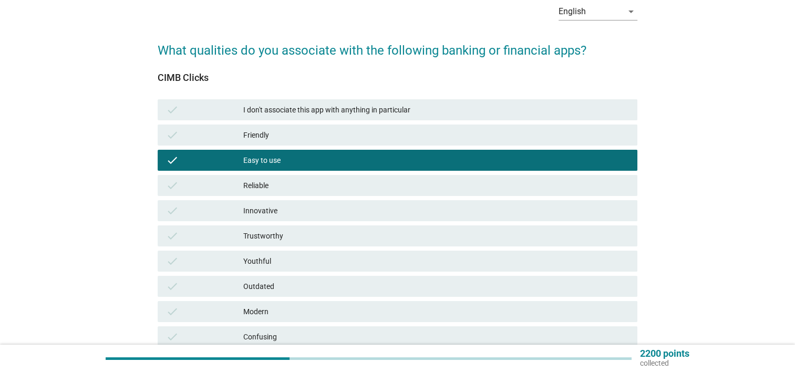
click at [314, 183] on div "Reliable" at bounding box center [436, 185] width 386 height 13
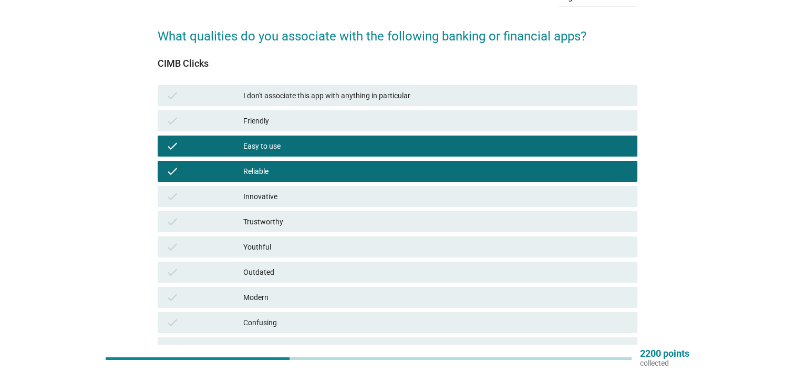
scroll to position [0, 0]
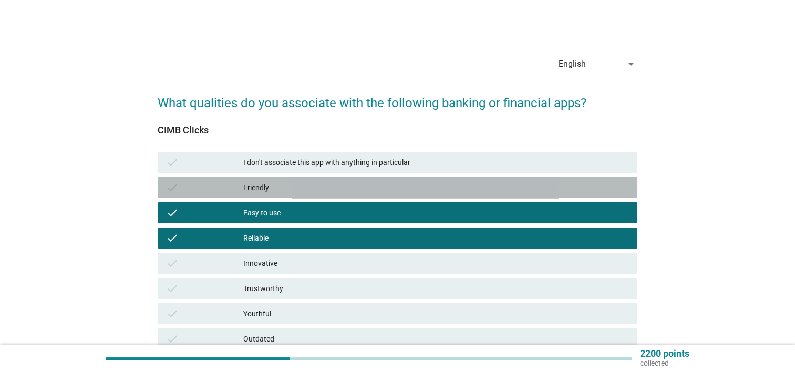
click at [330, 181] on div "Friendly" at bounding box center [436, 187] width 386 height 13
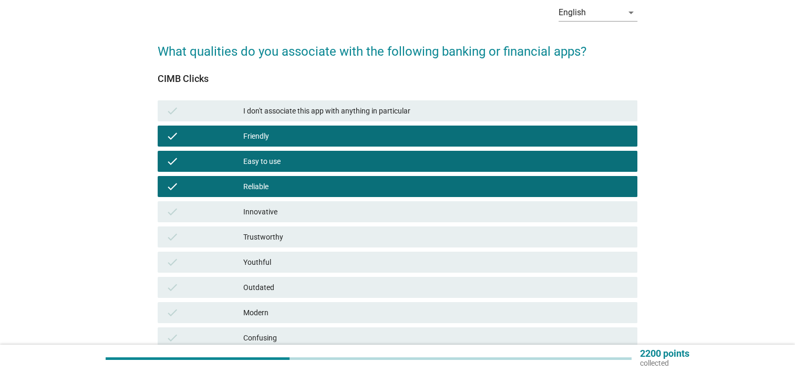
scroll to position [105, 0]
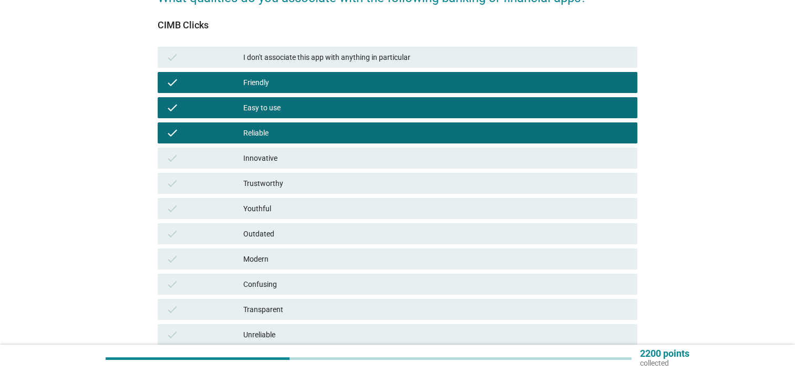
click at [374, 154] on div "Innovative" at bounding box center [436, 158] width 386 height 13
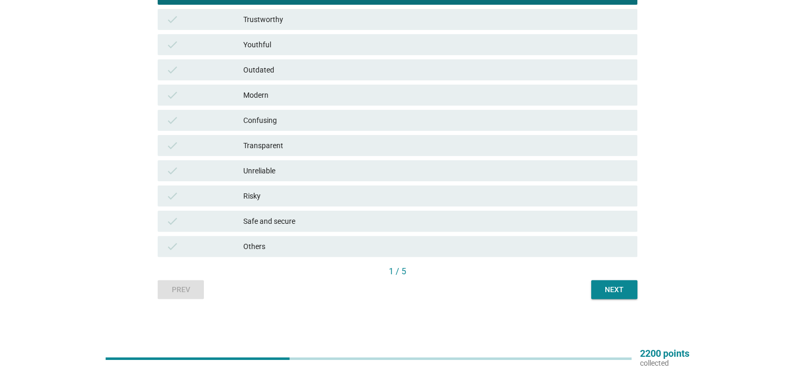
scroll to position [270, 0]
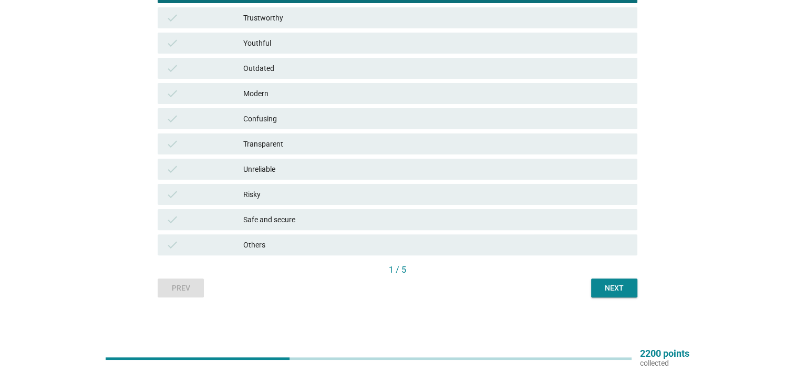
click at [484, 217] on div "Safe and secure" at bounding box center [436, 219] width 386 height 13
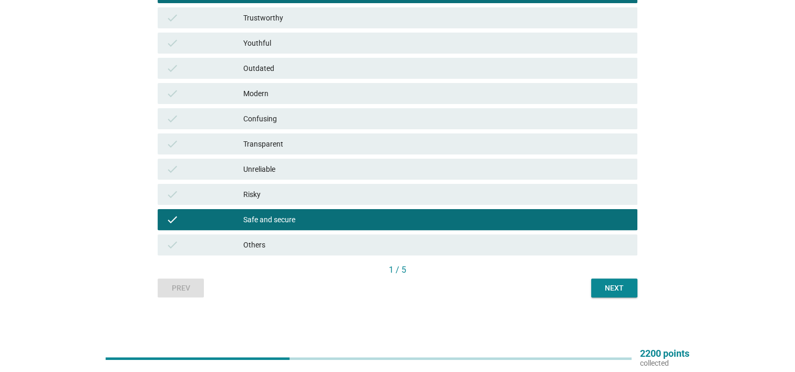
click at [606, 288] on div "Next" at bounding box center [613, 288] width 29 height 11
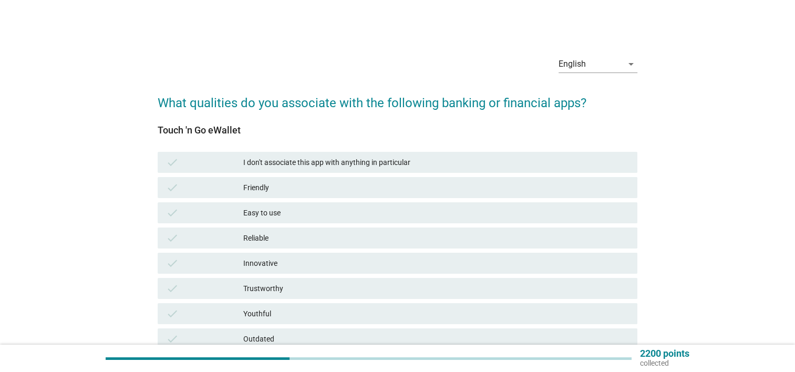
scroll to position [53, 0]
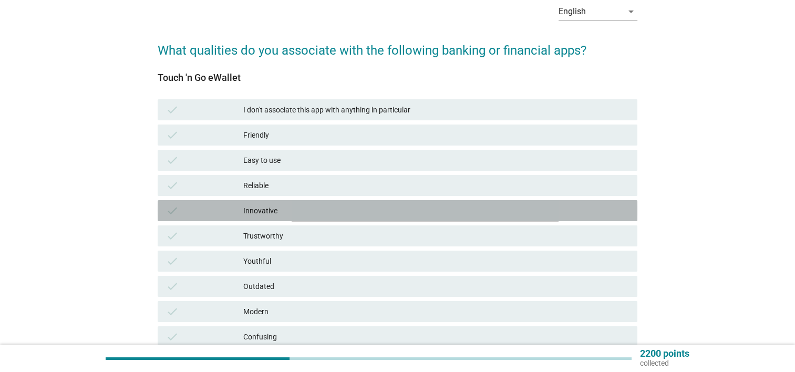
click at [334, 213] on div "Innovative" at bounding box center [436, 210] width 386 height 13
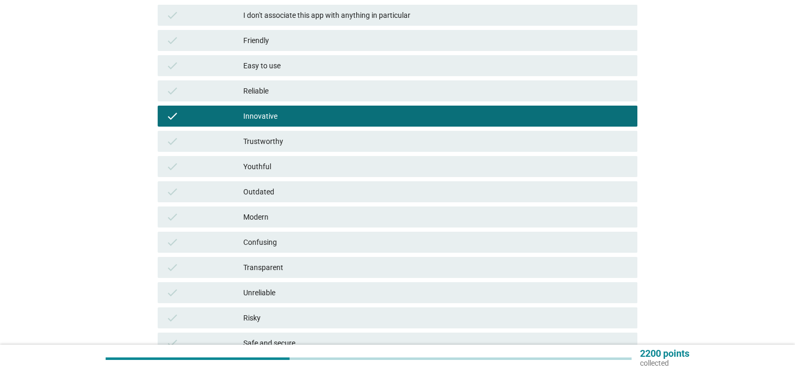
scroll to position [158, 0]
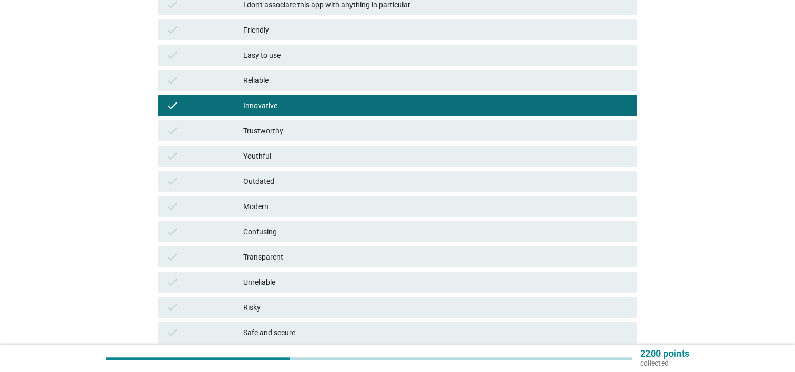
click at [332, 203] on div "Modern" at bounding box center [436, 206] width 386 height 13
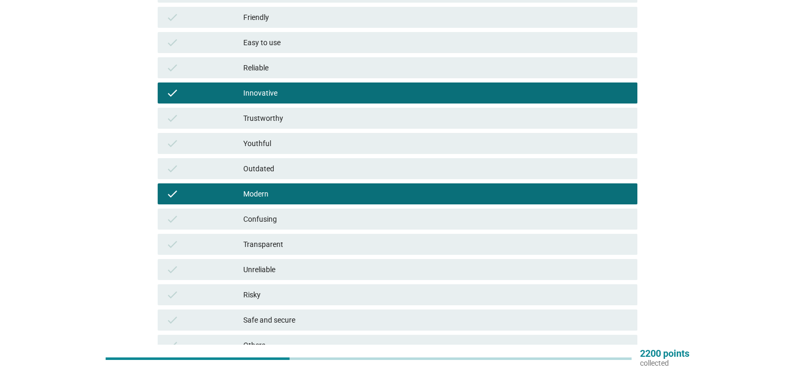
scroll to position [165, 0]
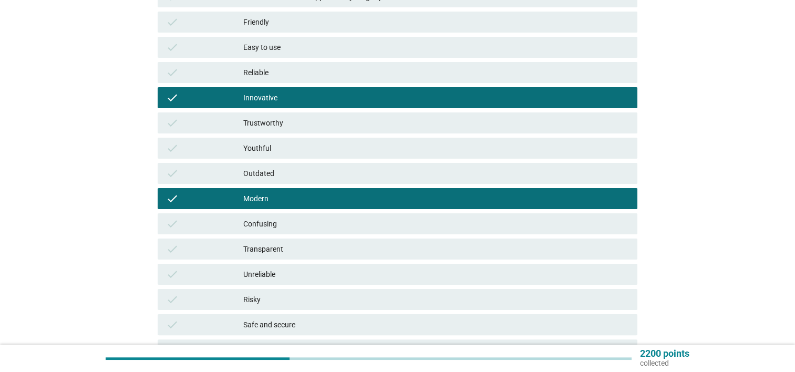
click at [353, 145] on div "Youthful" at bounding box center [436, 148] width 386 height 13
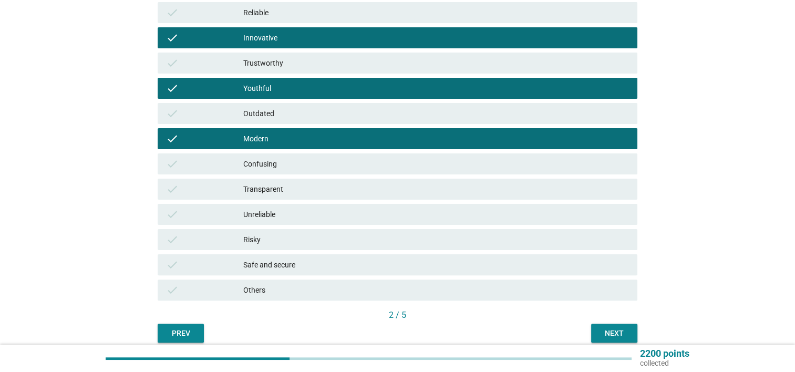
scroll to position [270, 0]
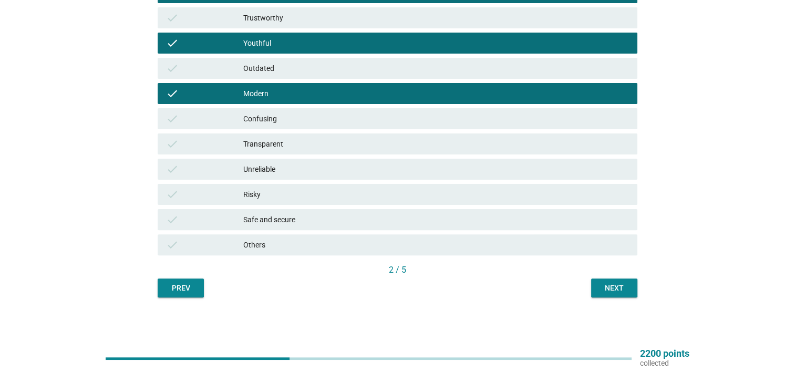
click at [599, 287] on div "Next" at bounding box center [613, 288] width 29 height 11
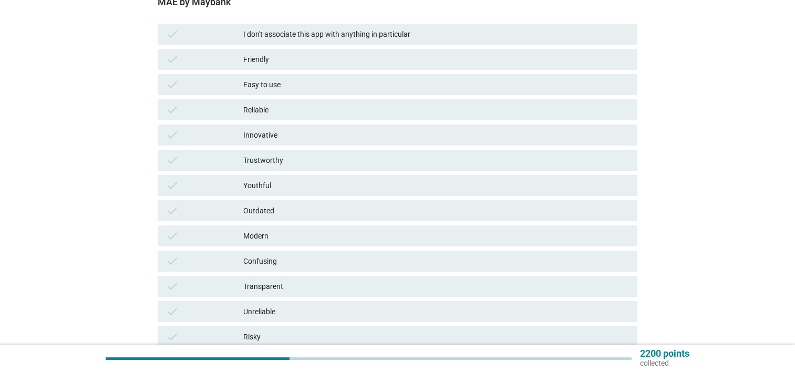
scroll to position [158, 0]
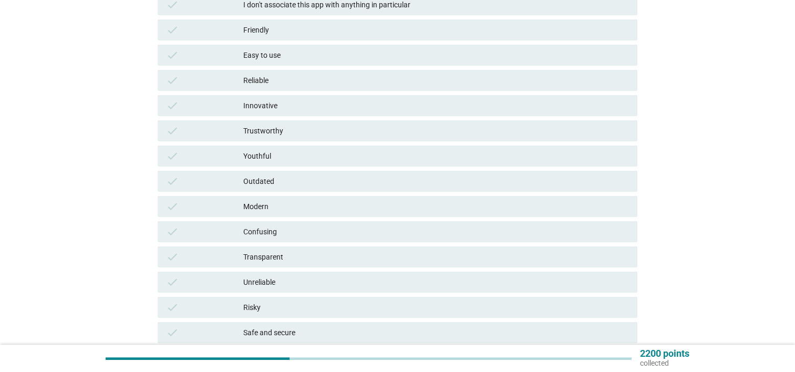
click at [390, 200] on div "Modern" at bounding box center [436, 206] width 386 height 13
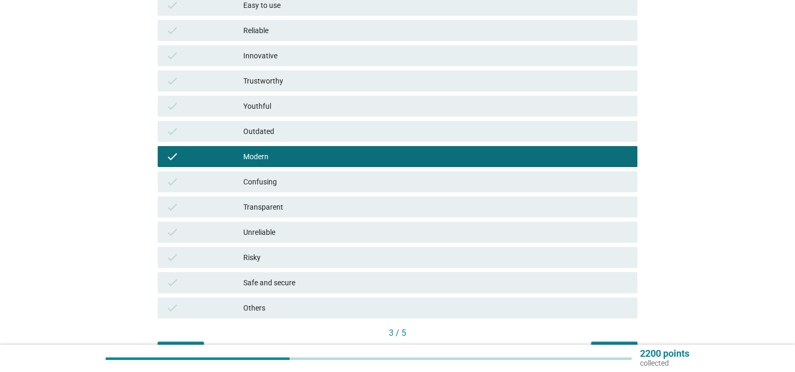
scroll to position [270, 0]
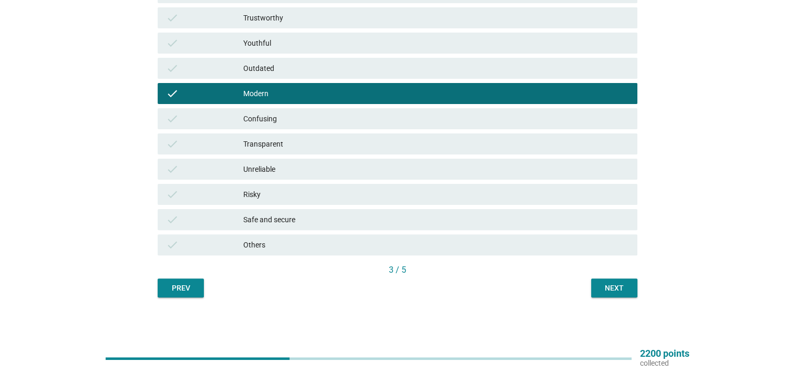
click at [380, 217] on div "Safe and secure" at bounding box center [436, 219] width 386 height 13
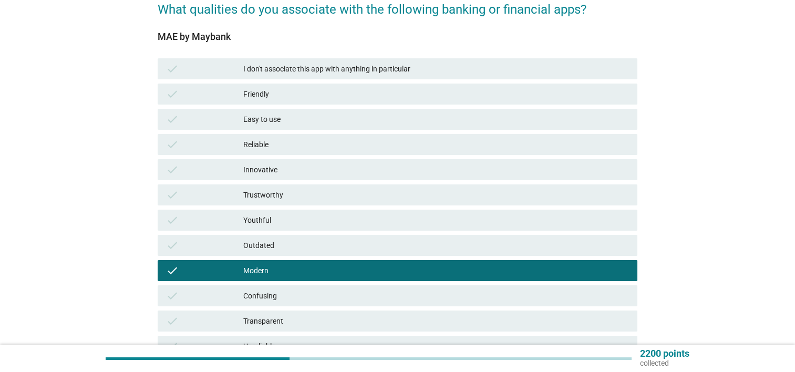
scroll to position [60, 0]
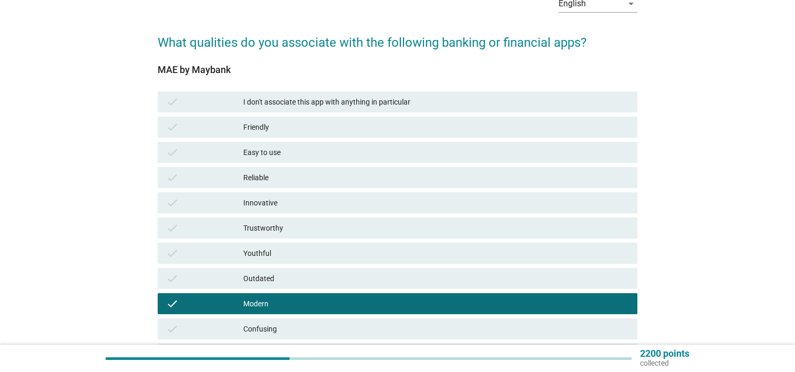
click at [368, 199] on div "Innovative" at bounding box center [436, 202] width 386 height 13
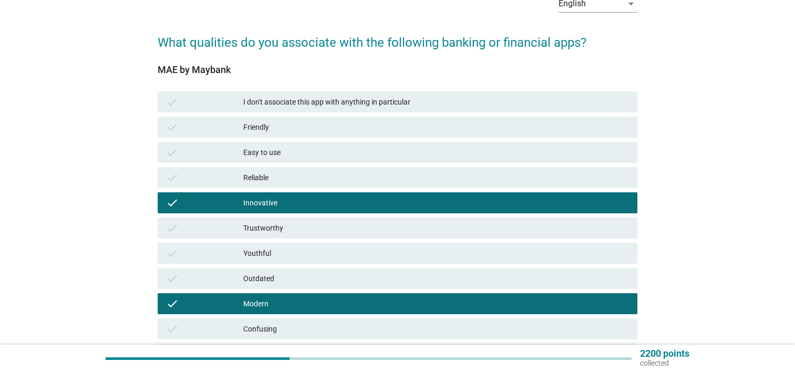
click at [366, 176] on div "Reliable" at bounding box center [436, 177] width 386 height 13
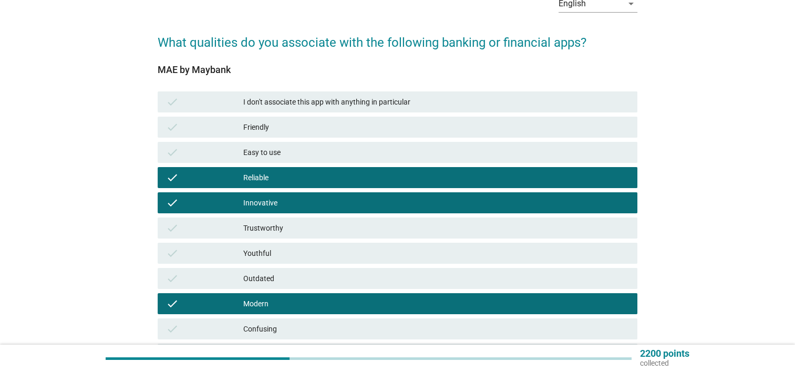
scroll to position [270, 0]
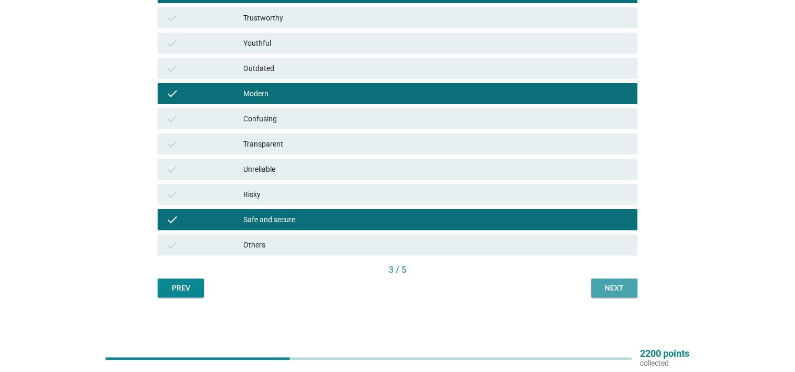
click at [610, 284] on div "Next" at bounding box center [613, 288] width 29 height 11
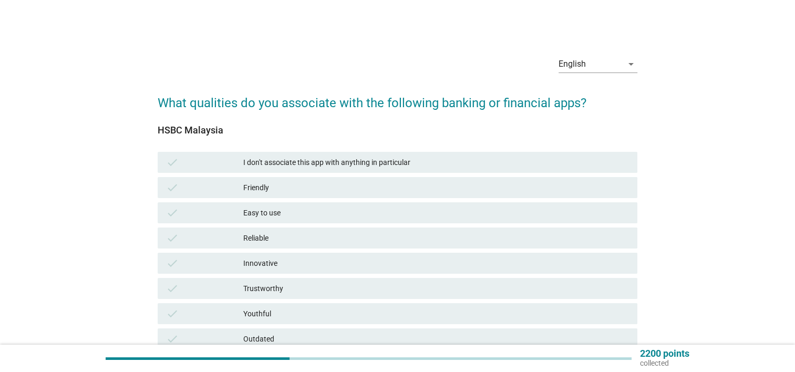
click at [351, 187] on div "Friendly" at bounding box center [436, 187] width 386 height 13
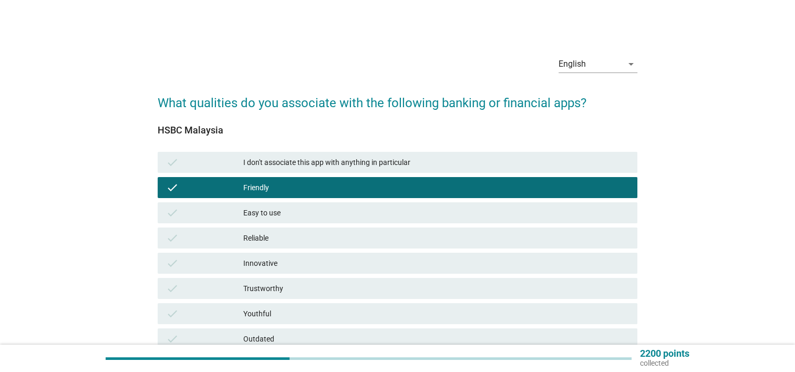
click at [351, 210] on div "Easy to use" at bounding box center [436, 212] width 386 height 13
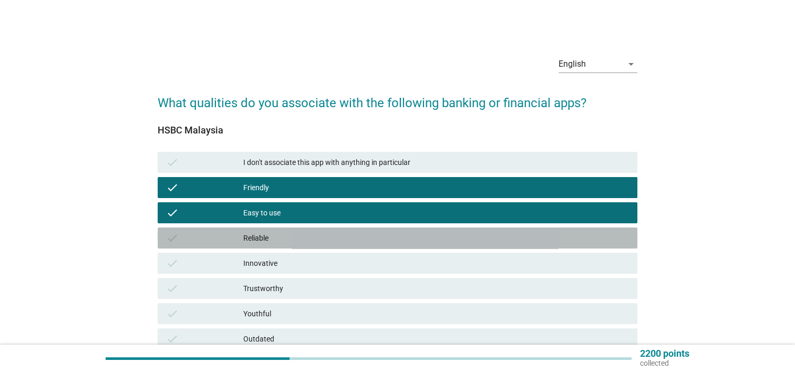
click at [356, 231] on div "check Reliable" at bounding box center [398, 237] width 480 height 21
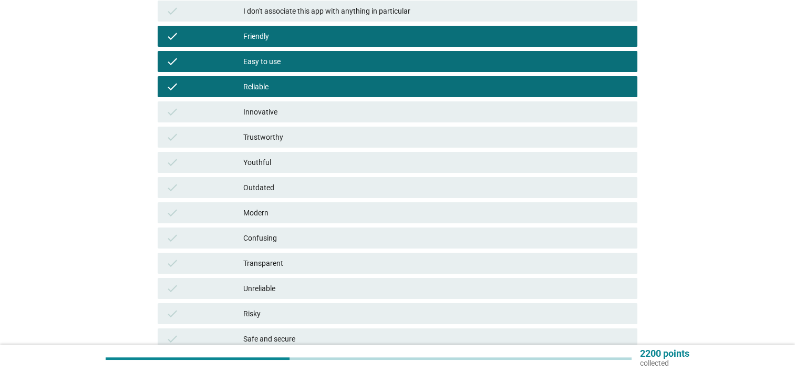
scroll to position [158, 0]
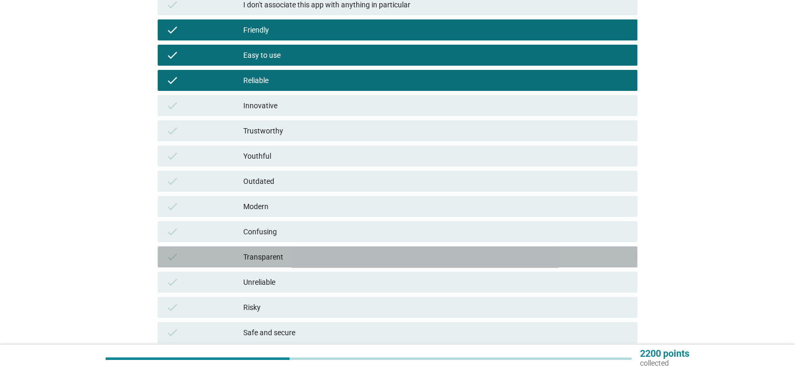
click at [345, 261] on div "Transparent" at bounding box center [436, 257] width 386 height 13
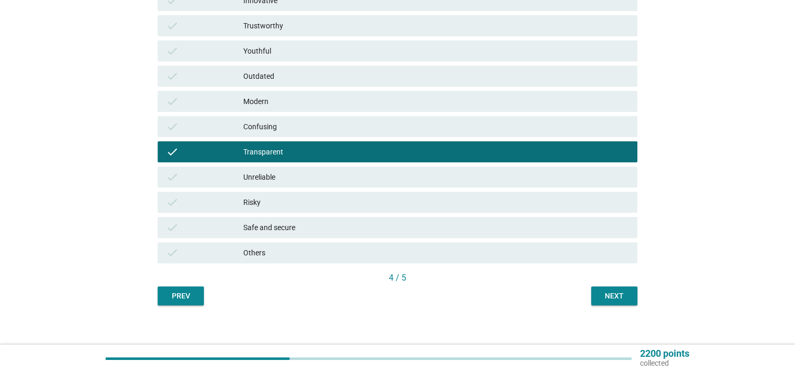
scroll to position [270, 0]
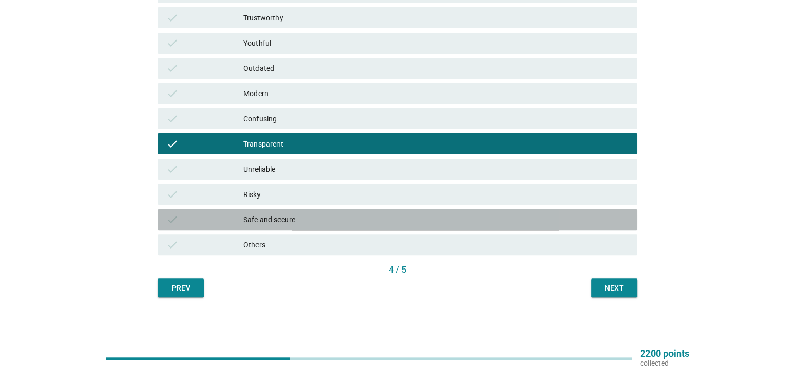
click at [434, 216] on div "Safe and secure" at bounding box center [436, 219] width 386 height 13
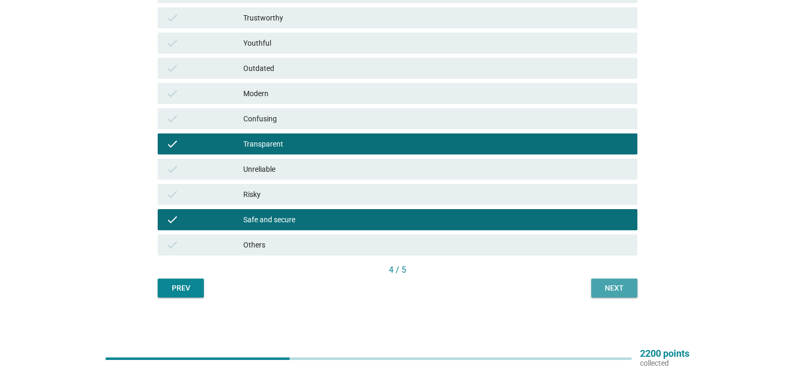
click at [622, 286] on div "Next" at bounding box center [613, 288] width 29 height 11
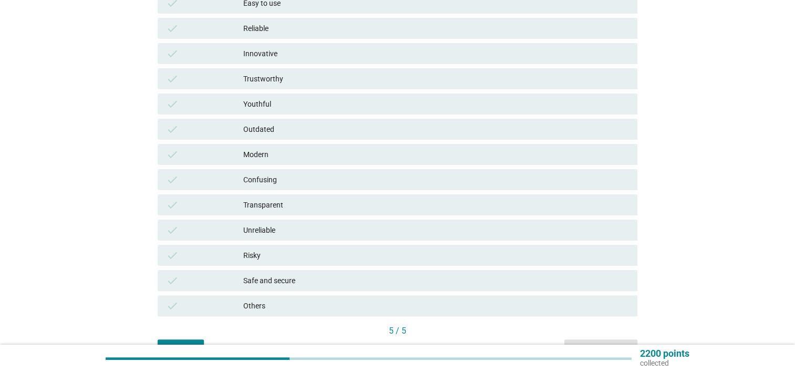
scroll to position [210, 0]
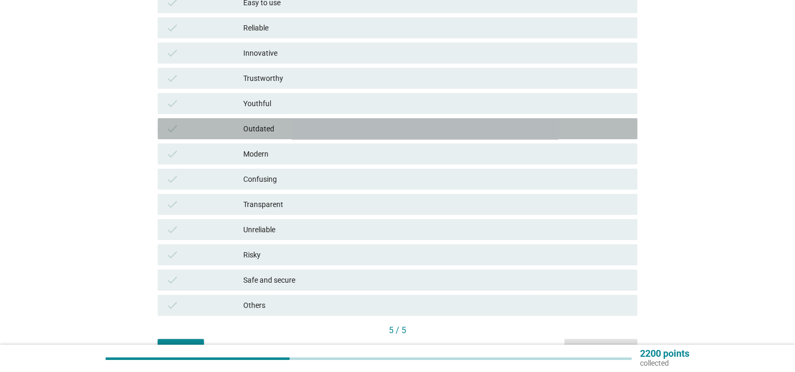
click at [347, 127] on div "Outdated" at bounding box center [436, 128] width 386 height 13
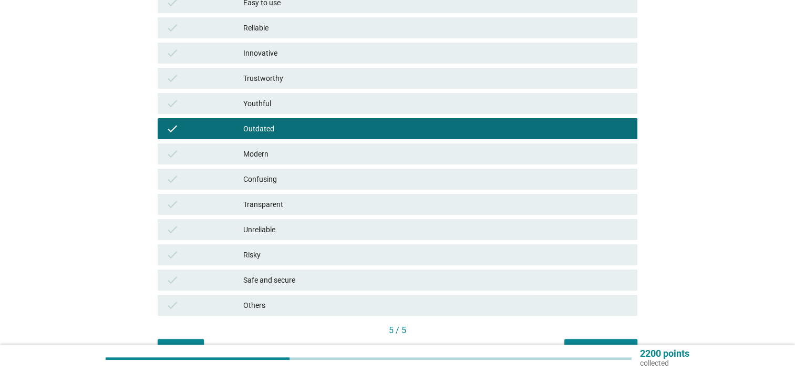
click at [341, 171] on div "check Confusing" at bounding box center [398, 179] width 480 height 21
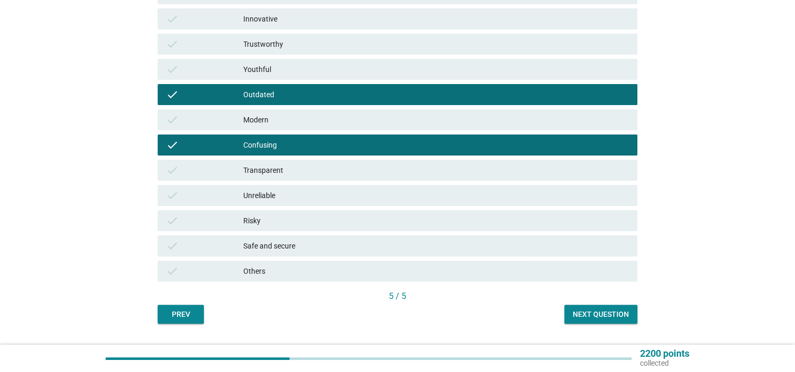
scroll to position [263, 0]
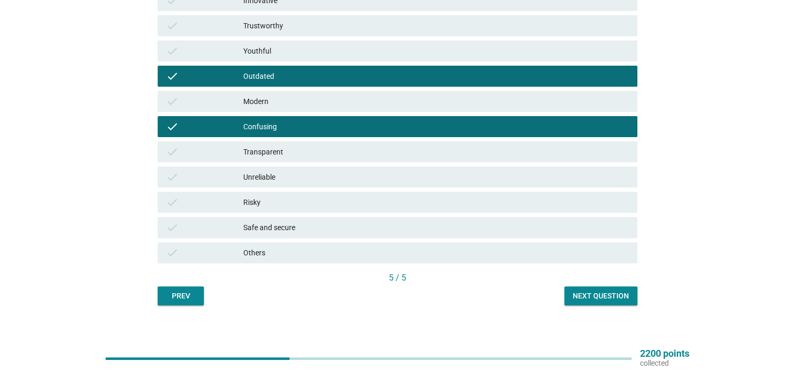
click at [313, 172] on div "Unreliable" at bounding box center [436, 177] width 386 height 13
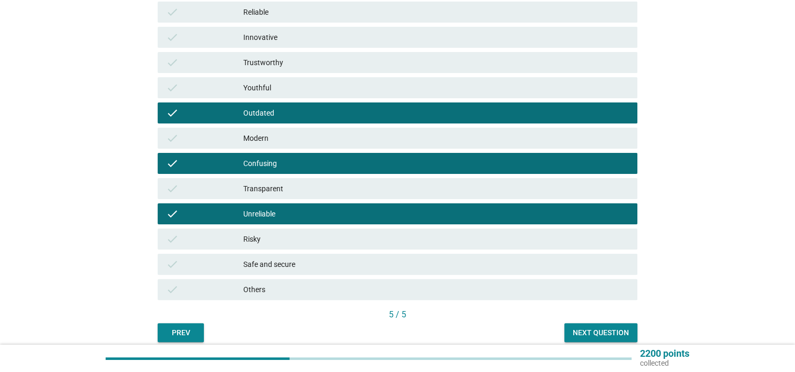
scroll to position [270, 0]
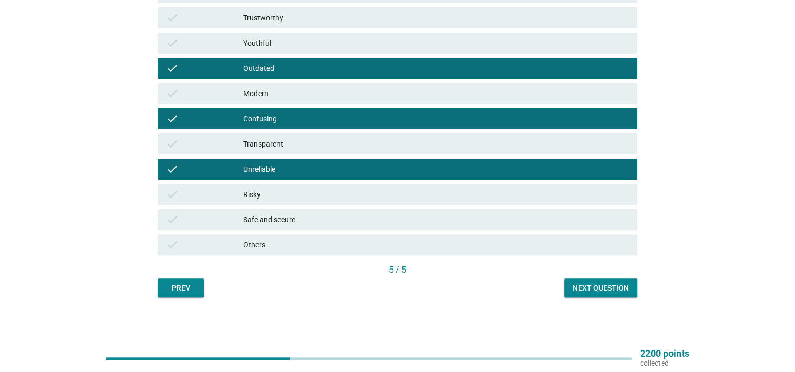
click at [579, 287] on div "Next question" at bounding box center [601, 288] width 56 height 11
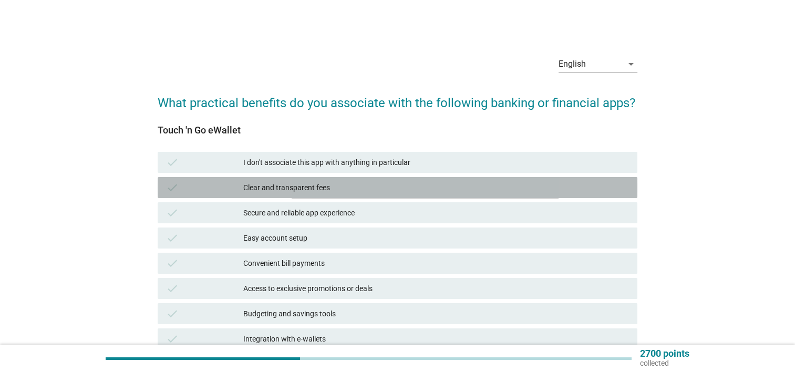
click at [386, 184] on div "Clear and transparent fees" at bounding box center [436, 187] width 386 height 13
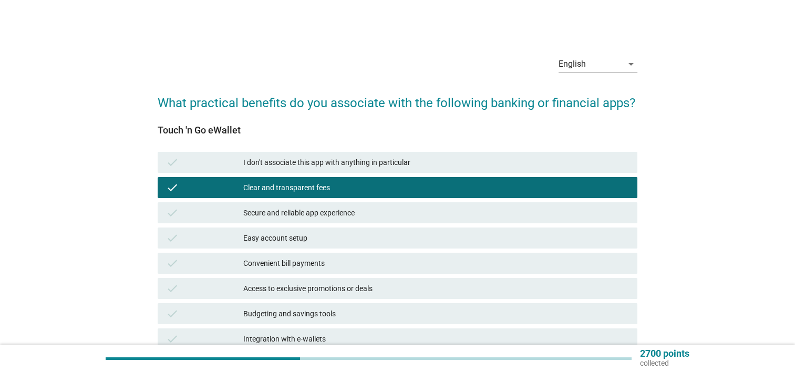
click at [386, 184] on div "Clear and transparent fees" at bounding box center [436, 187] width 386 height 13
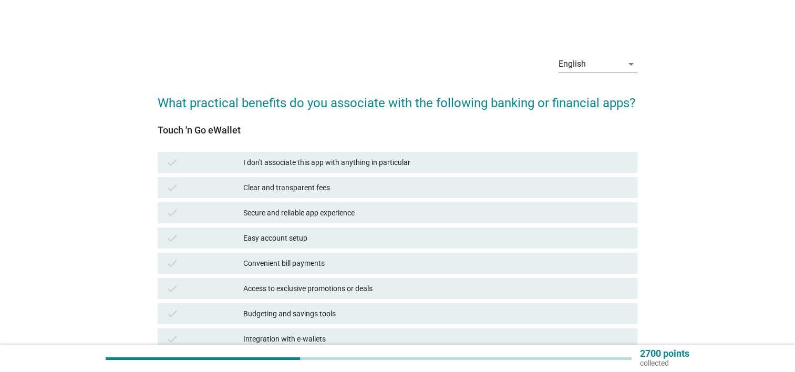
click at [387, 212] on div "Secure and reliable app experience" at bounding box center [436, 212] width 386 height 13
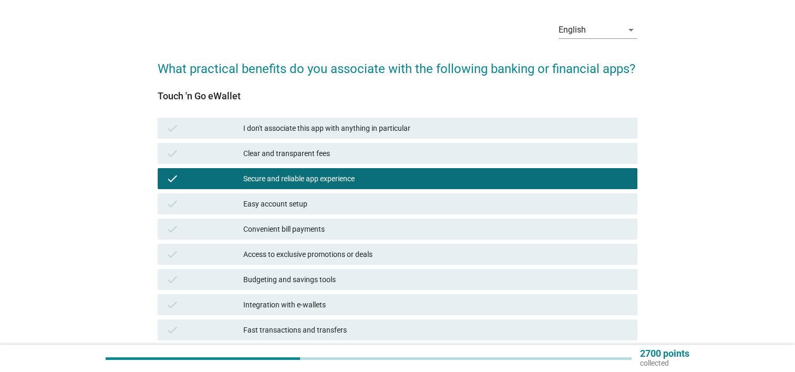
scroll to position [53, 0]
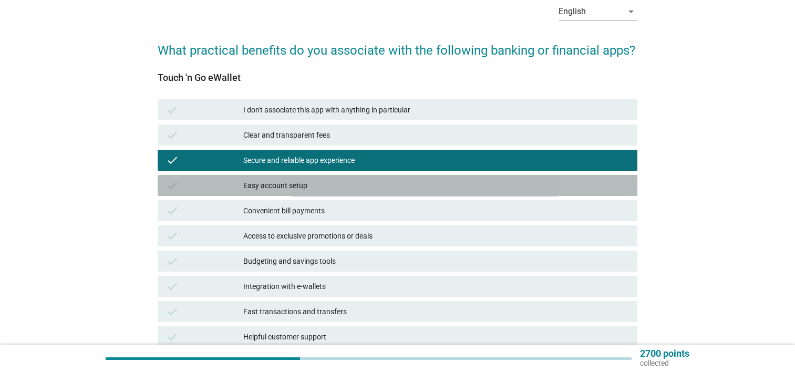
click at [357, 179] on div "check Easy account setup" at bounding box center [398, 185] width 480 height 21
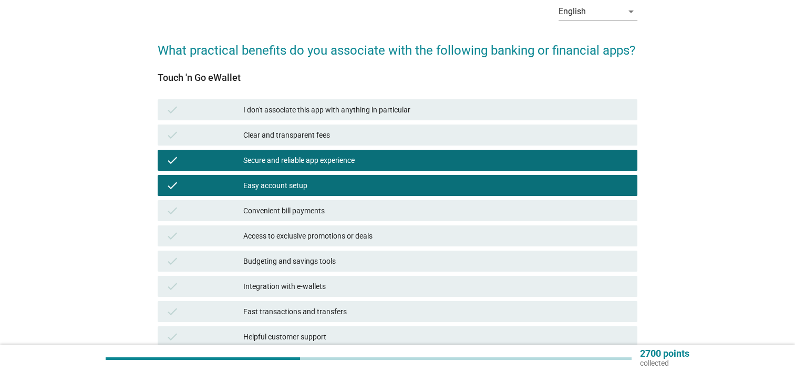
click at [357, 202] on div "check Convenient bill payments" at bounding box center [398, 210] width 480 height 21
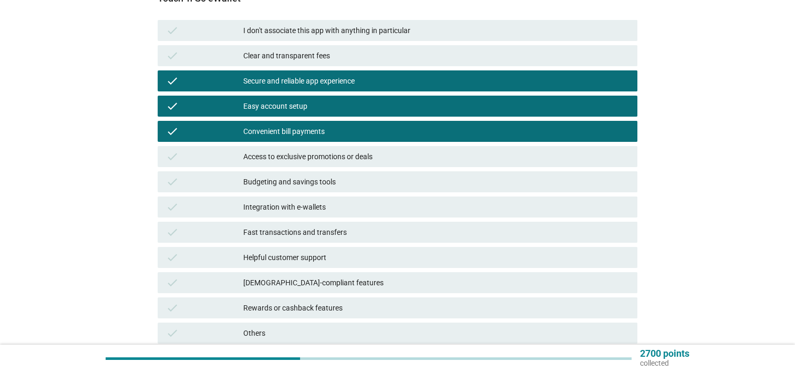
scroll to position [158, 0]
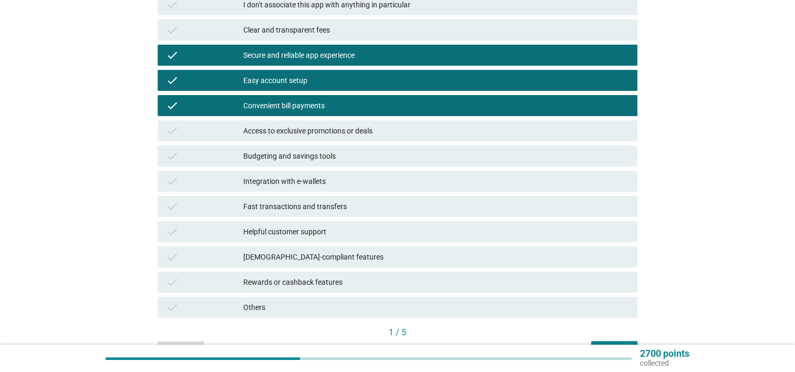
click at [400, 129] on div "Access to exclusive promotions or deals" at bounding box center [436, 130] width 386 height 13
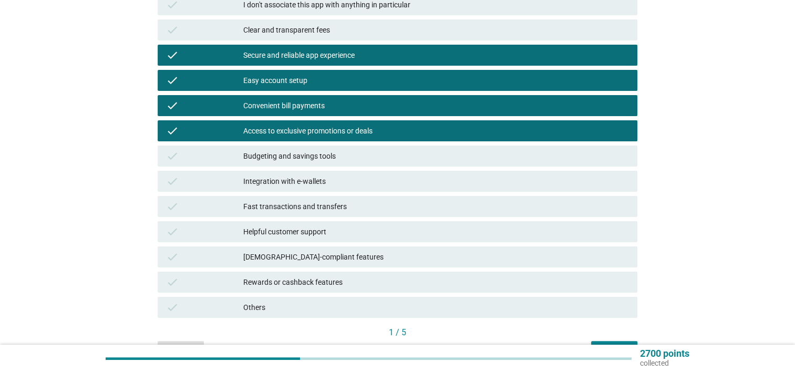
scroll to position [210, 0]
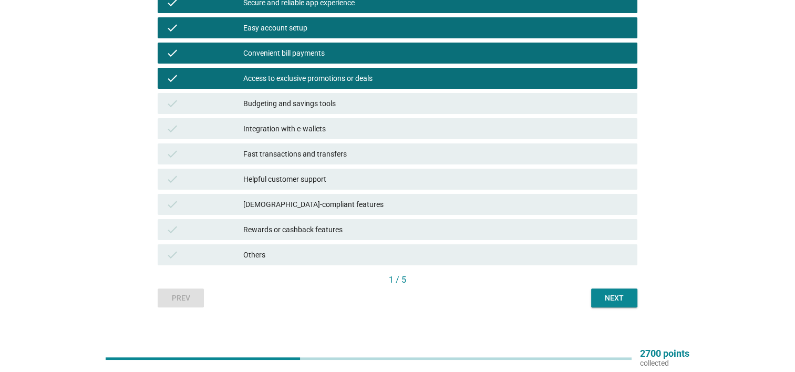
click at [364, 99] on div "Budgeting and savings tools" at bounding box center [436, 103] width 386 height 13
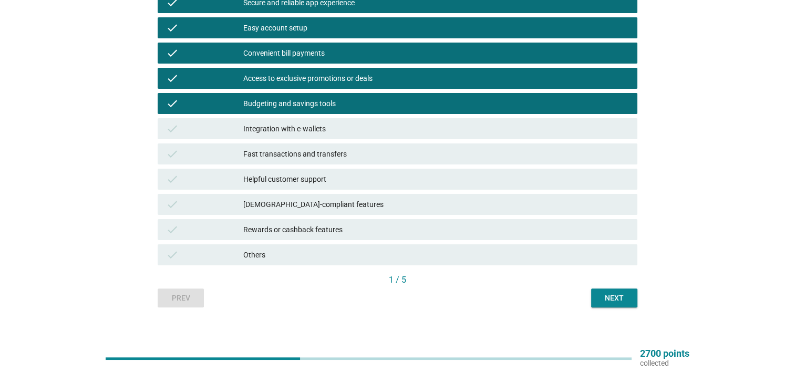
click at [438, 157] on div "Fast transactions and transfers" at bounding box center [436, 154] width 386 height 13
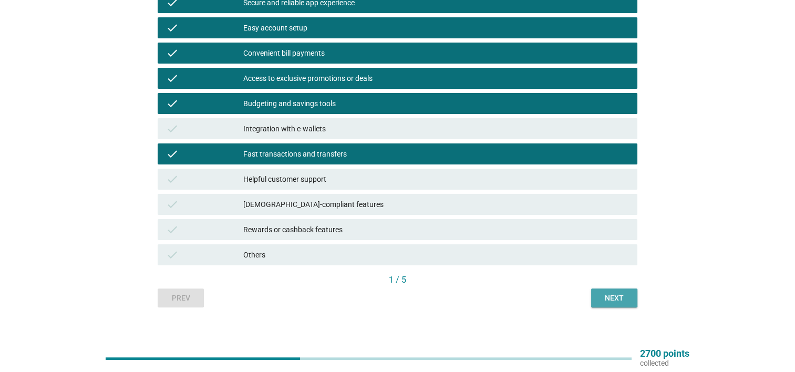
click at [633, 295] on button "Next" at bounding box center [614, 297] width 46 height 19
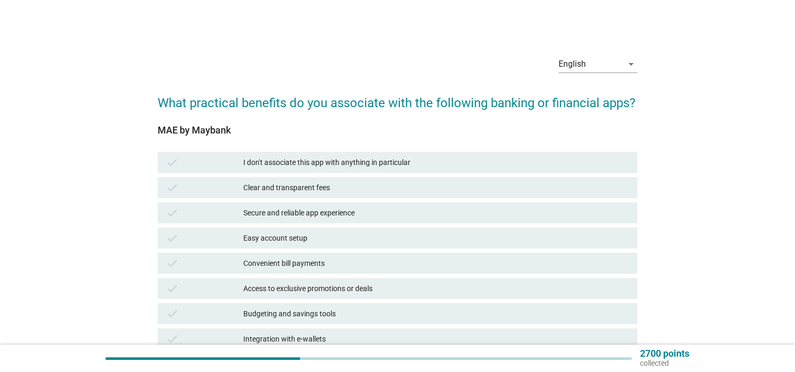
click at [393, 211] on div "Secure and reliable app experience" at bounding box center [436, 212] width 386 height 13
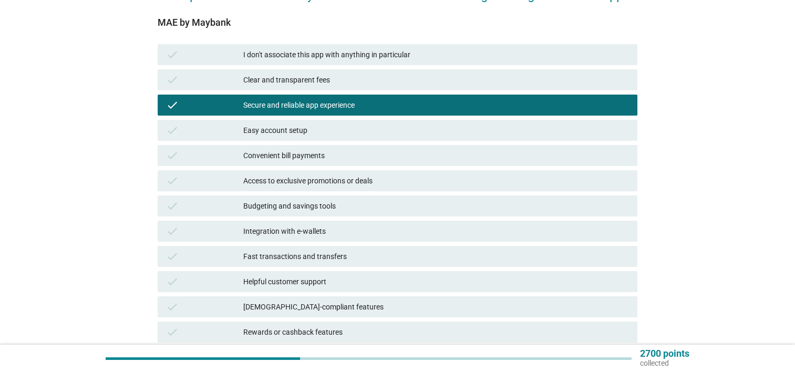
scroll to position [158, 0]
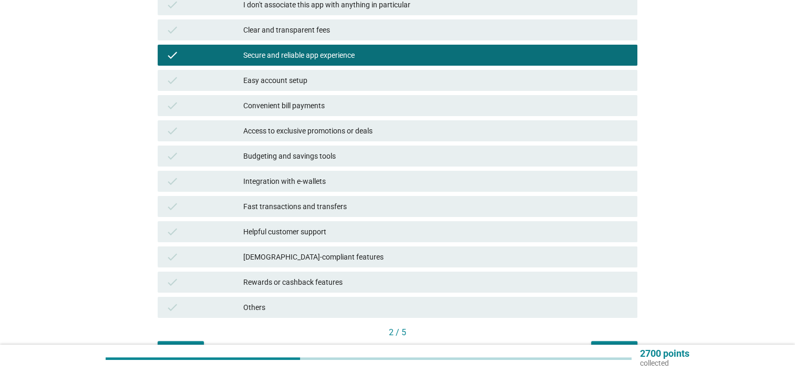
click at [391, 155] on div "Budgeting and savings tools" at bounding box center [436, 156] width 386 height 13
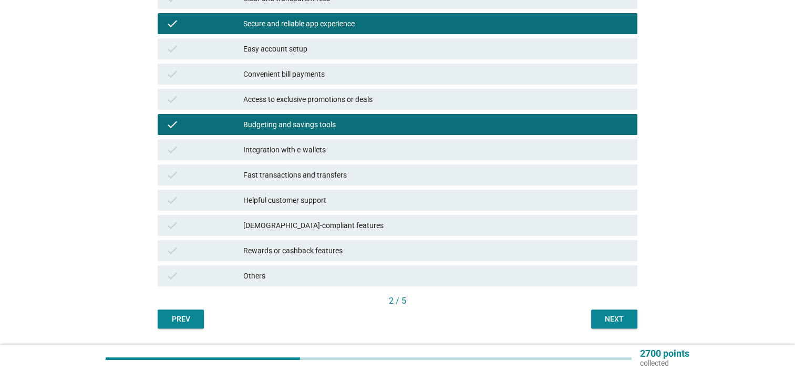
scroll to position [220, 0]
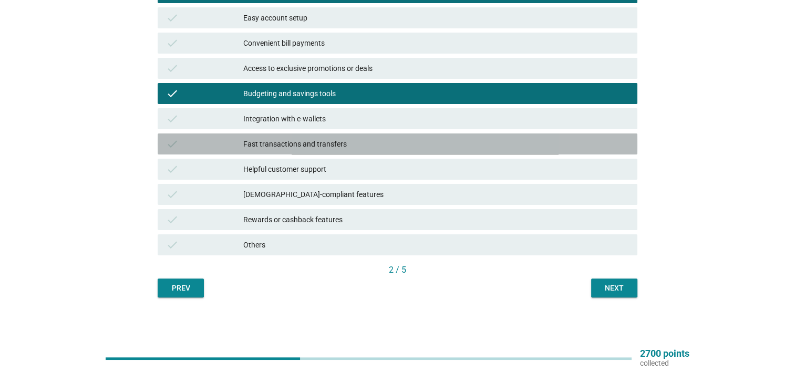
click at [392, 145] on div "Fast transactions and transfers" at bounding box center [436, 144] width 386 height 13
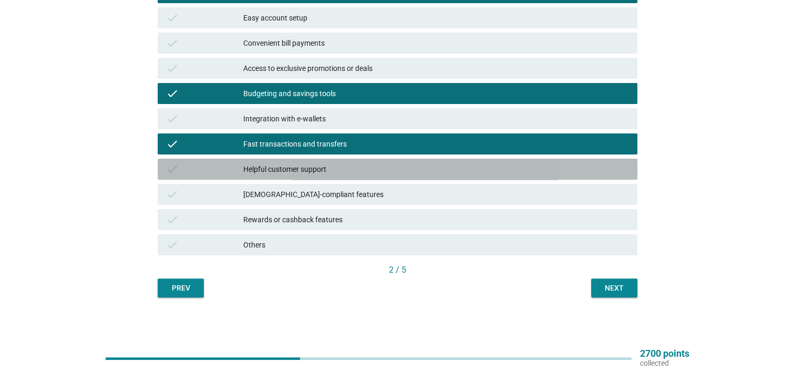
click at [414, 170] on div "Helpful customer support" at bounding box center [436, 169] width 386 height 13
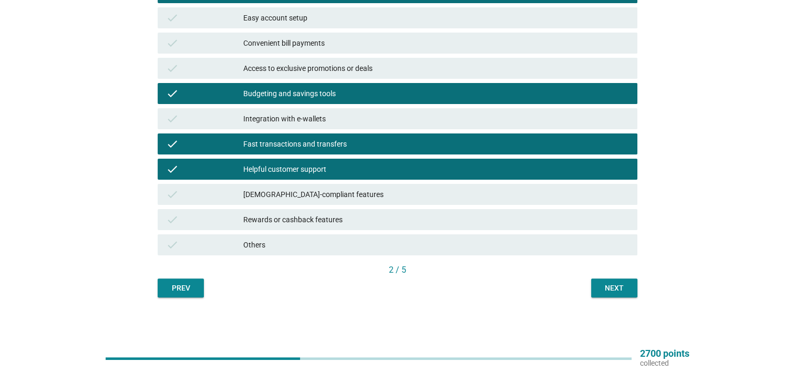
click at [618, 293] on button "Next" at bounding box center [614, 287] width 46 height 19
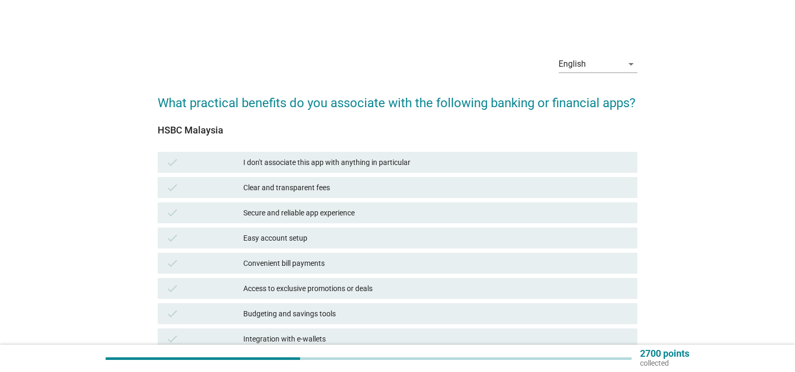
click at [327, 184] on div "Clear and transparent fees" at bounding box center [436, 187] width 386 height 13
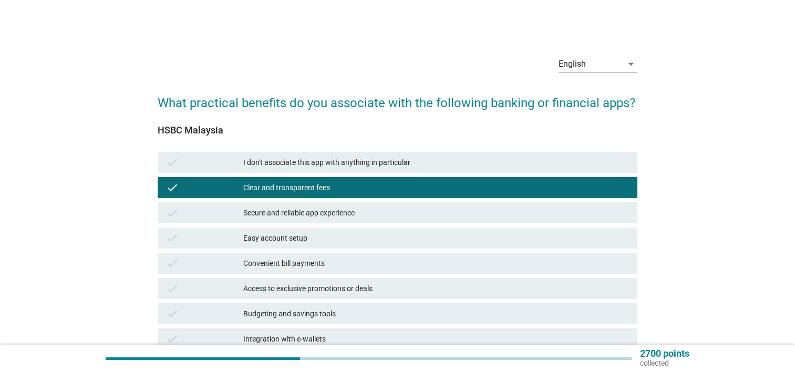
click at [366, 210] on div "Secure and reliable app experience" at bounding box center [436, 212] width 386 height 13
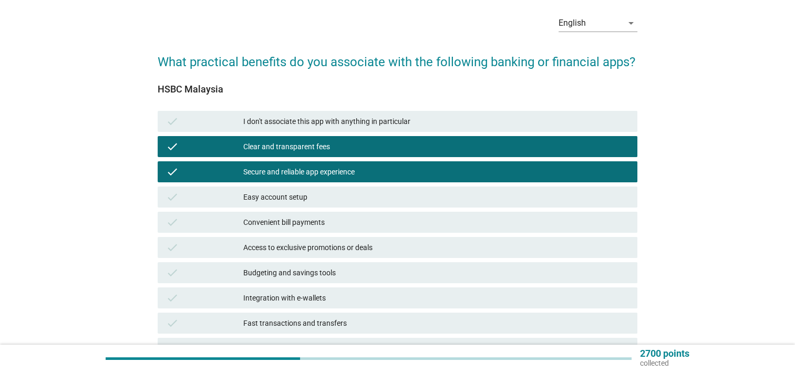
scroll to position [105, 0]
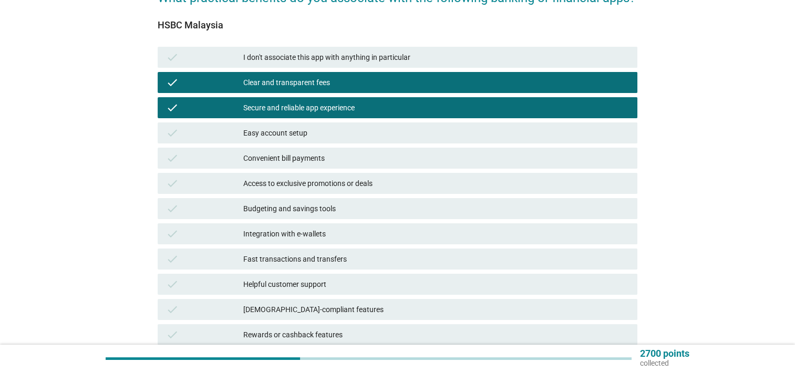
click at [387, 130] on div "Easy account setup" at bounding box center [436, 133] width 386 height 13
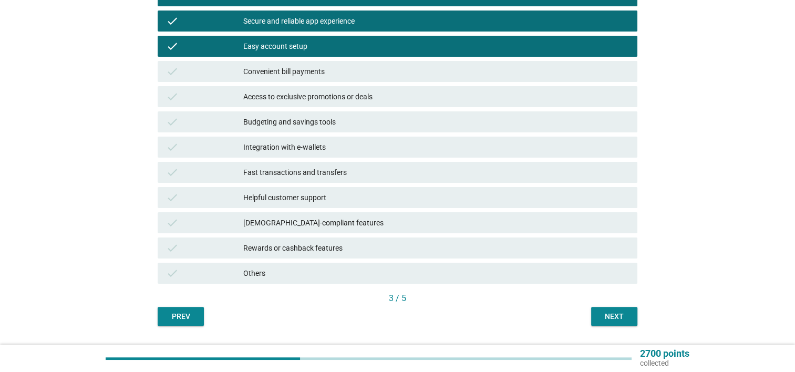
scroll to position [210, 0]
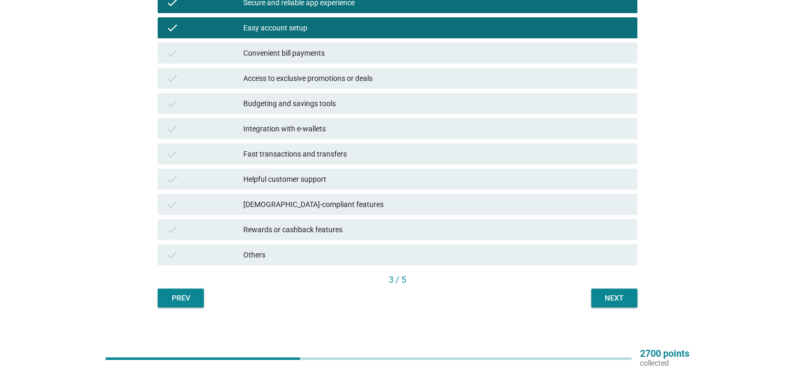
click at [363, 151] on div "Fast transactions and transfers" at bounding box center [436, 154] width 386 height 13
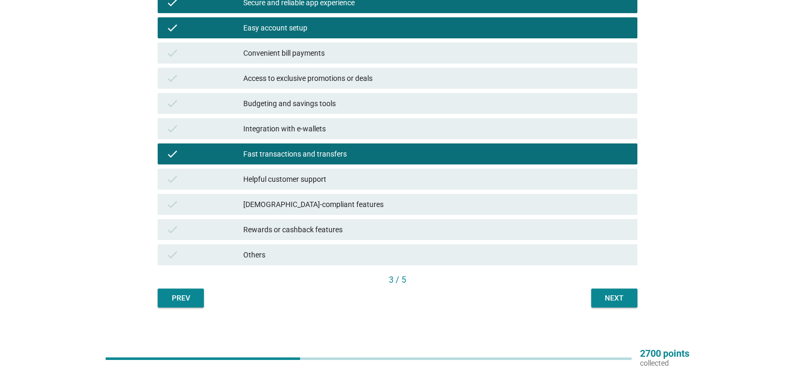
click at [368, 206] on div "[DEMOGRAPHIC_DATA]-compliant features" at bounding box center [436, 204] width 386 height 13
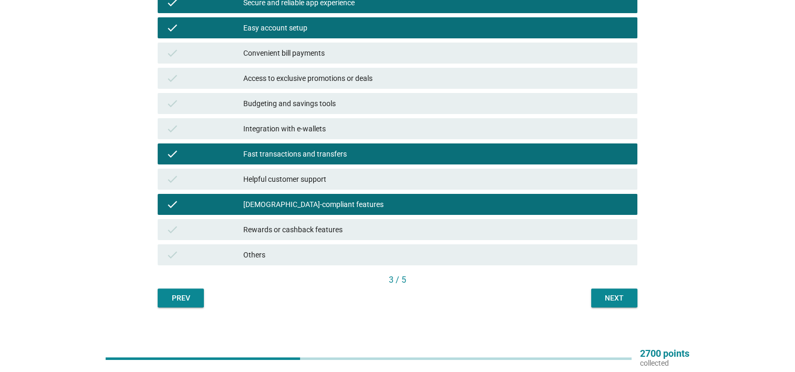
click at [502, 224] on div "Rewards or cashback features" at bounding box center [436, 229] width 386 height 13
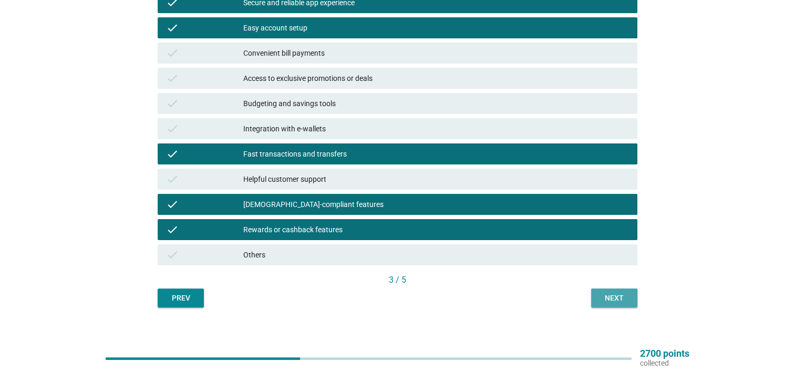
click at [608, 296] on div "Next" at bounding box center [613, 298] width 29 height 11
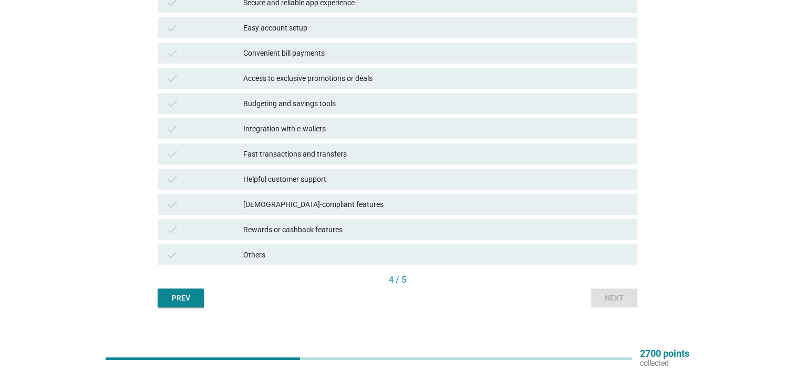
scroll to position [220, 0]
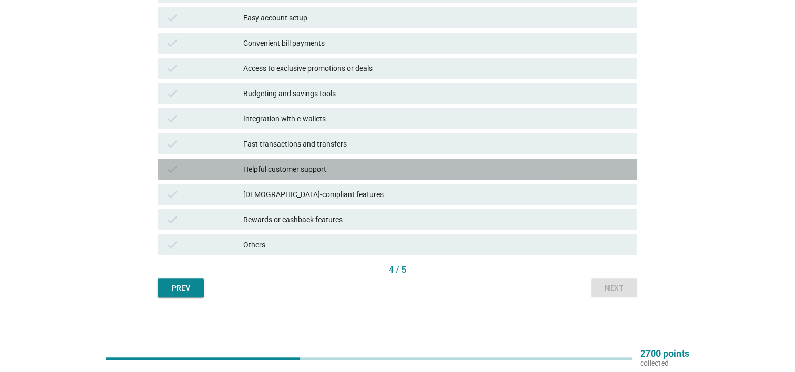
click at [400, 165] on div "Helpful customer support" at bounding box center [436, 169] width 386 height 13
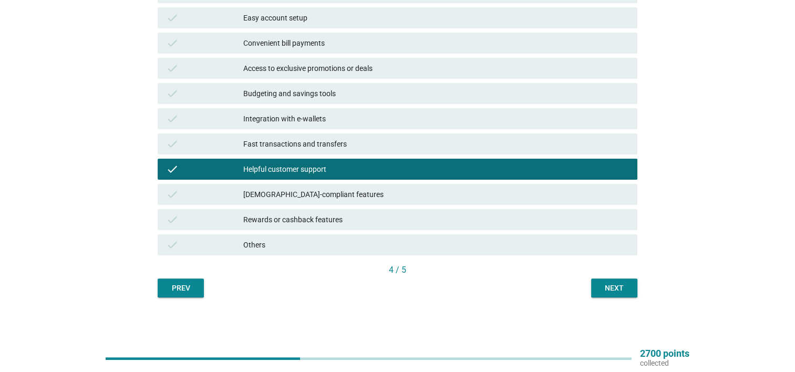
click at [400, 165] on div "Helpful customer support" at bounding box center [436, 169] width 386 height 13
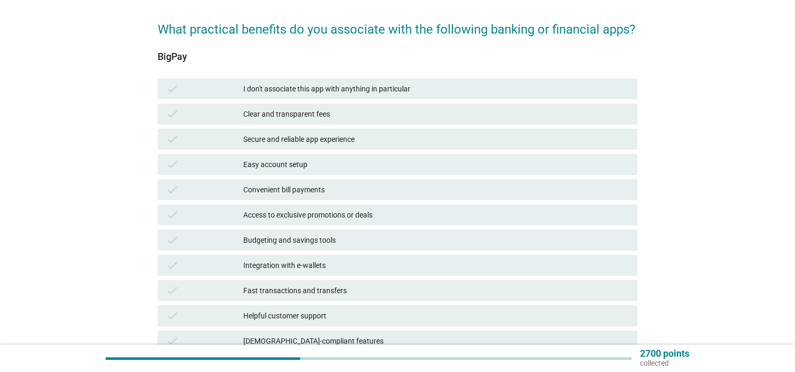
scroll to position [63, 0]
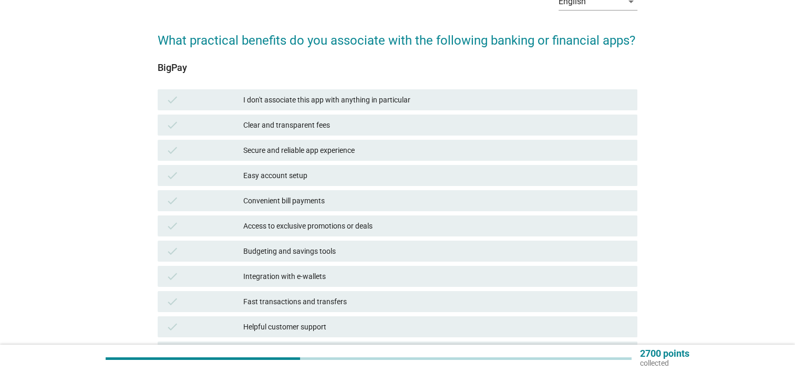
click at [395, 166] on div "check Easy account setup" at bounding box center [398, 175] width 480 height 21
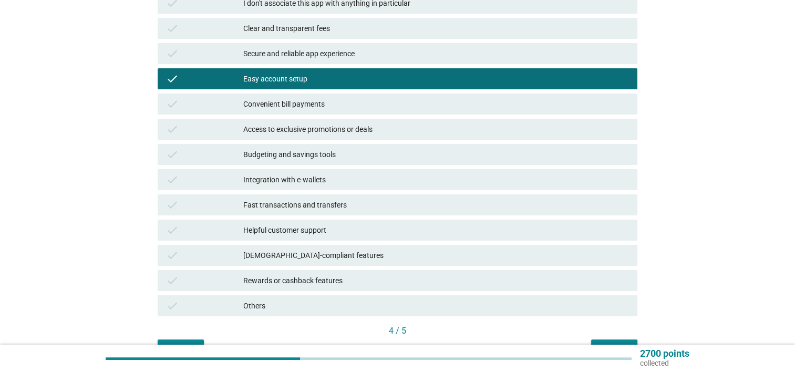
scroll to position [220, 0]
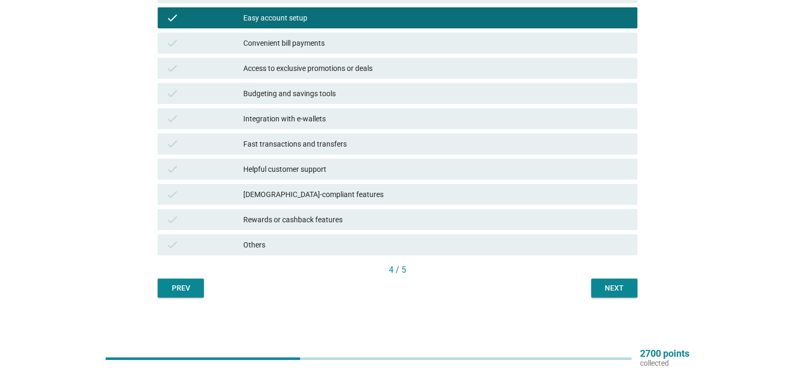
click at [617, 287] on div "Next" at bounding box center [613, 288] width 29 height 11
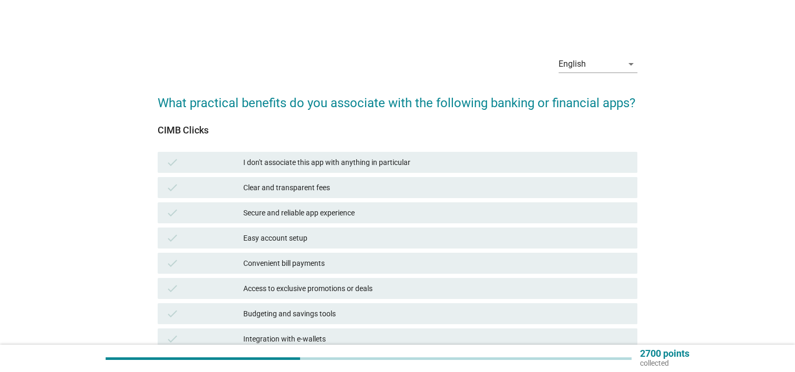
click at [397, 207] on div "Secure and reliable app experience" at bounding box center [436, 212] width 386 height 13
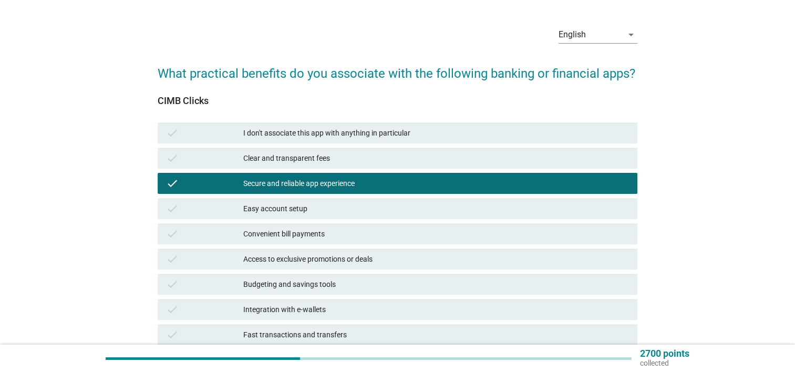
scroll to position [53, 0]
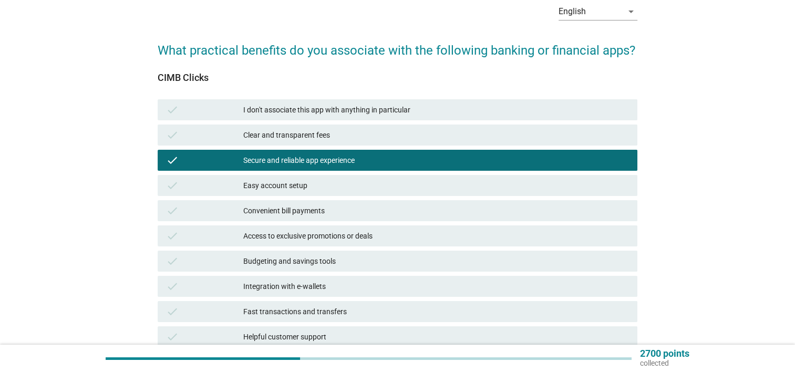
click at [401, 210] on div "Convenient bill payments" at bounding box center [436, 210] width 386 height 13
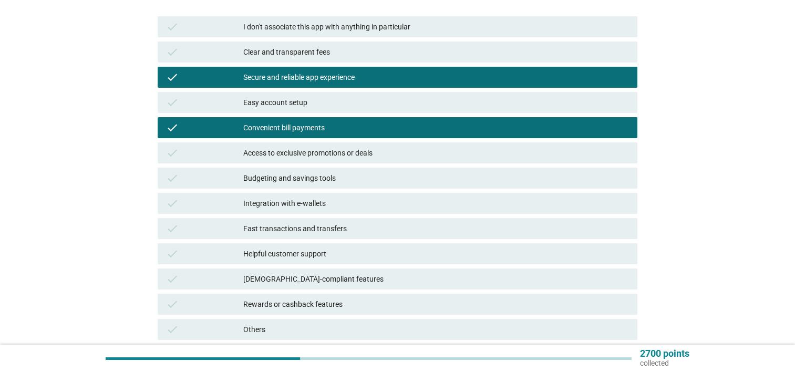
scroll to position [158, 0]
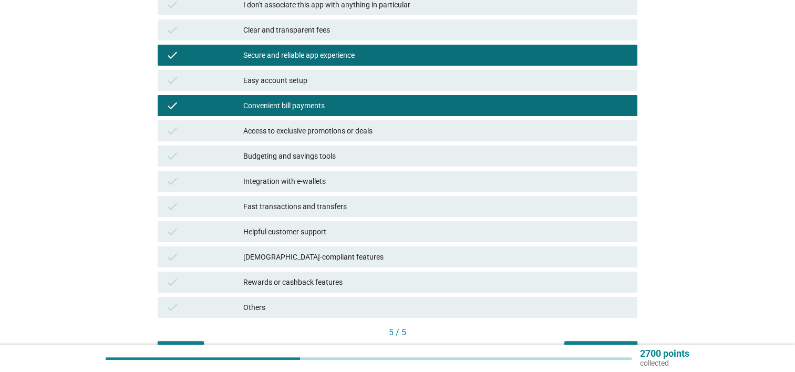
click at [437, 130] on div "Access to exclusive promotions or deals" at bounding box center [436, 130] width 386 height 13
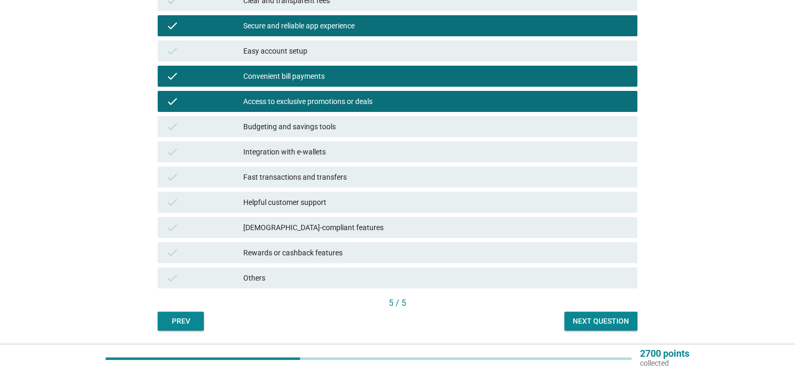
scroll to position [210, 0]
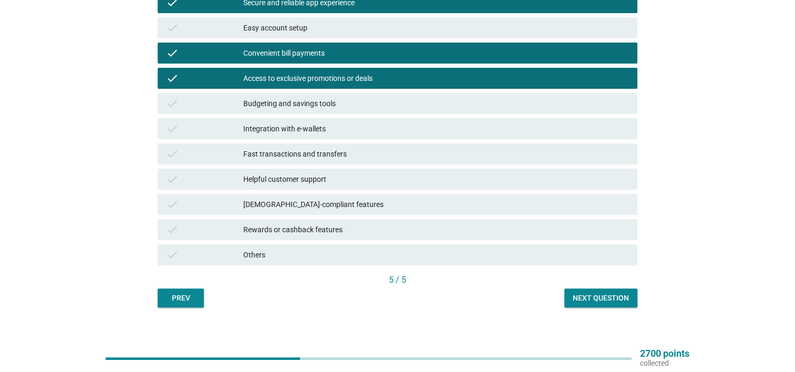
click at [403, 151] on div "Fast transactions and transfers" at bounding box center [436, 154] width 386 height 13
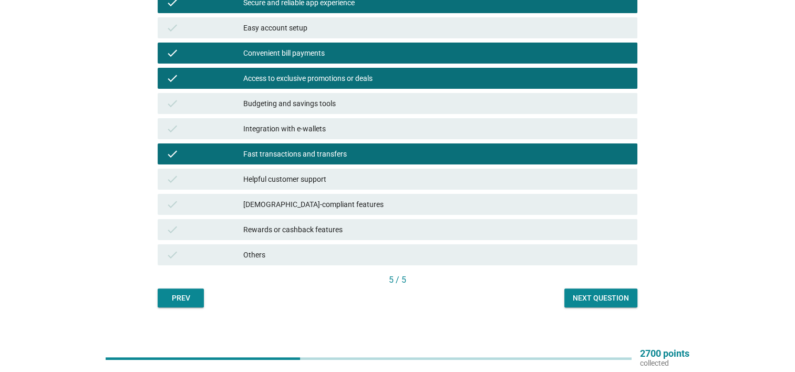
click at [403, 178] on div "Helpful customer support" at bounding box center [436, 179] width 386 height 13
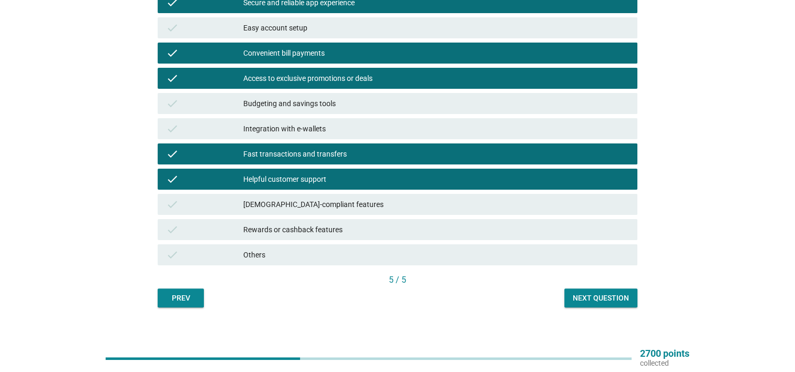
click at [610, 299] on div "Next question" at bounding box center [601, 298] width 56 height 11
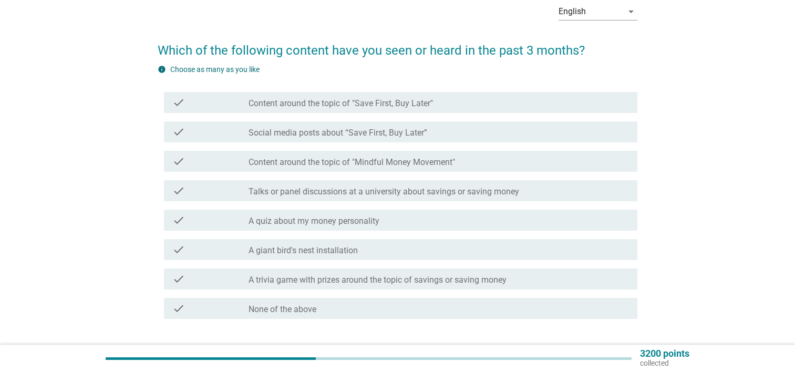
scroll to position [105, 0]
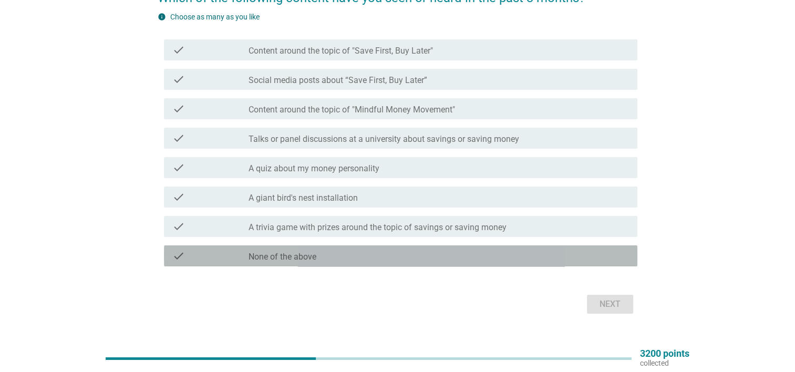
click at [556, 255] on div "check_box_outline_blank None of the above" at bounding box center [438, 255] width 380 height 13
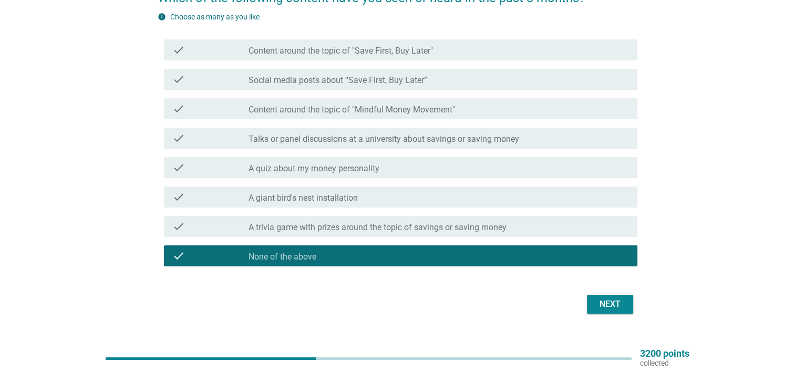
click at [610, 309] on div "Next" at bounding box center [609, 304] width 29 height 13
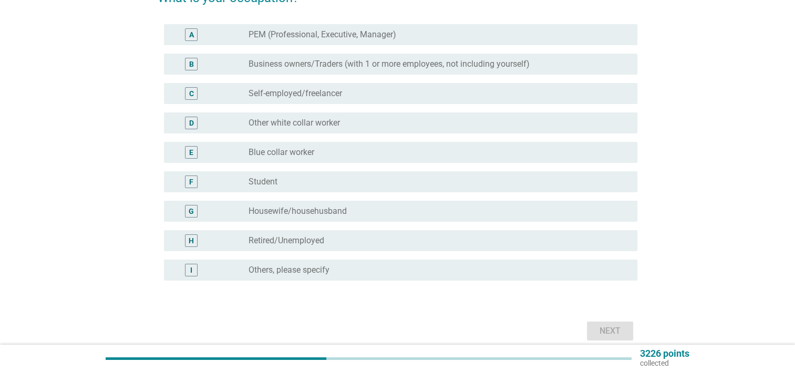
scroll to position [0, 0]
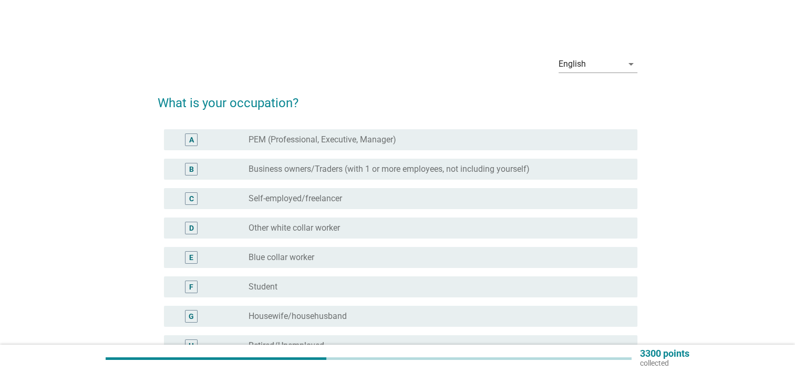
click at [418, 138] on div "radio_button_unchecked PEM (Professional, Executive, Manager)" at bounding box center [434, 139] width 372 height 11
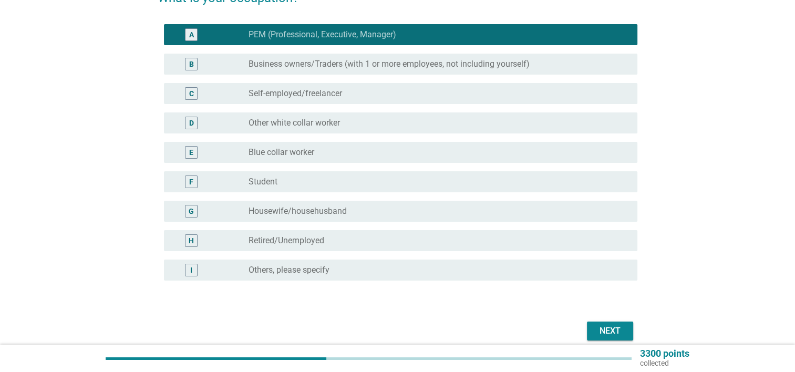
scroll to position [151, 0]
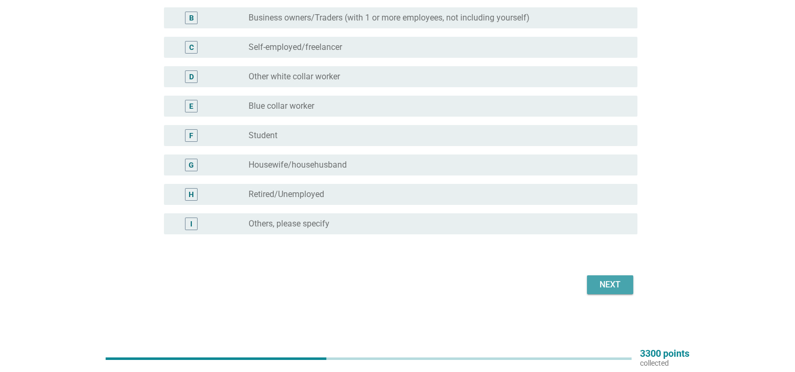
click at [625, 280] on button "Next" at bounding box center [610, 284] width 46 height 19
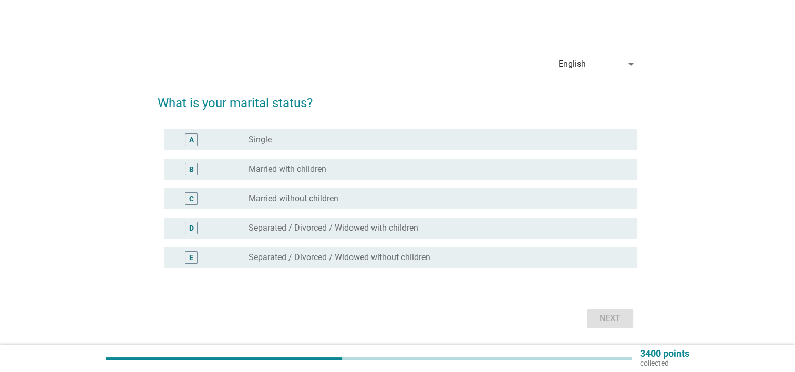
click at [442, 196] on div "radio_button_unchecked Married without children" at bounding box center [434, 198] width 372 height 11
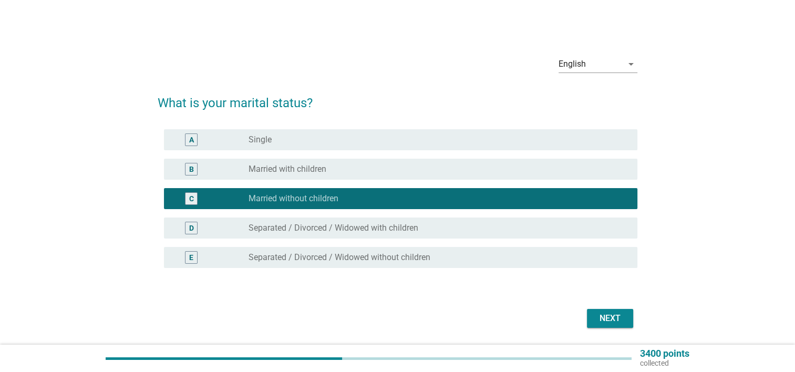
click at [612, 318] on div "Next" at bounding box center [609, 318] width 29 height 13
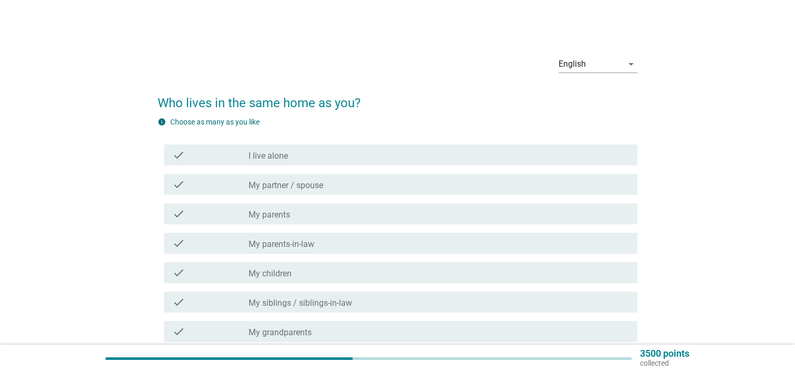
click at [523, 188] on div "check_box_outline_blank My partner / spouse" at bounding box center [438, 184] width 380 height 13
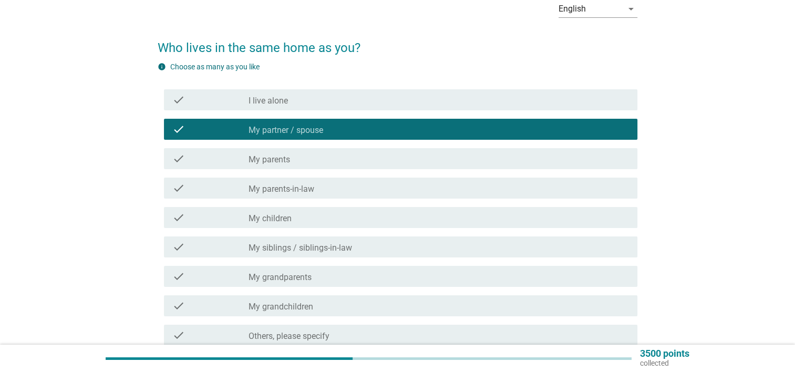
scroll to position [153, 0]
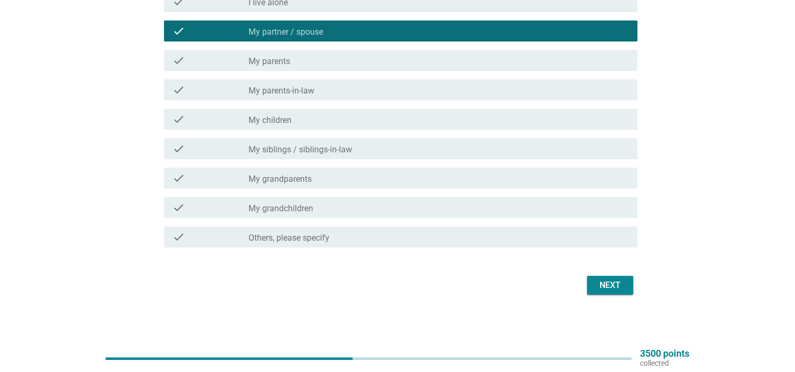
click at [620, 279] on div "Next" at bounding box center [609, 285] width 29 height 13
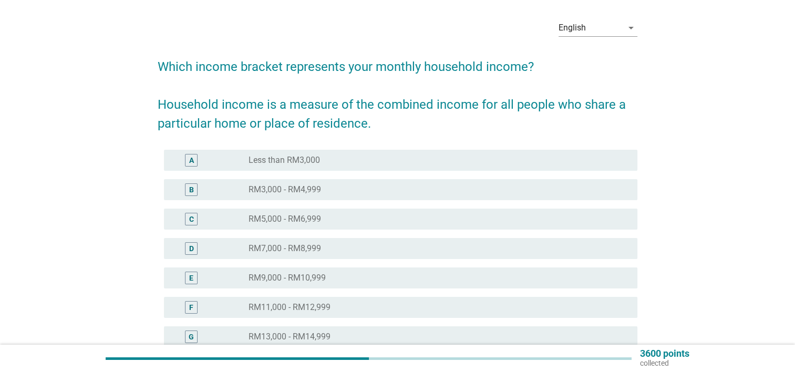
scroll to position [53, 0]
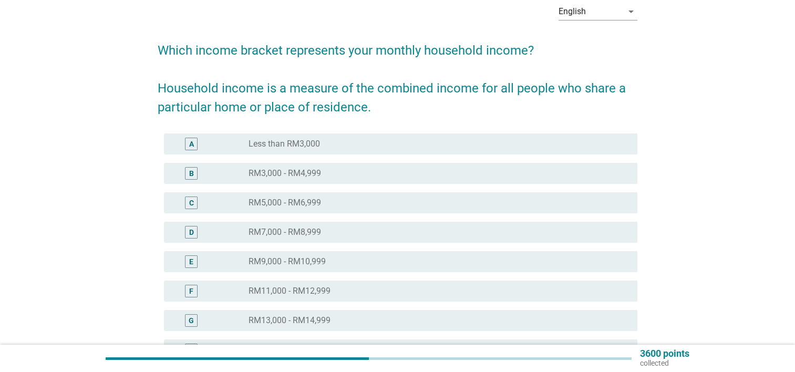
click at [546, 232] on div "radio_button_unchecked RM7,000 - RM8,999" at bounding box center [434, 232] width 372 height 11
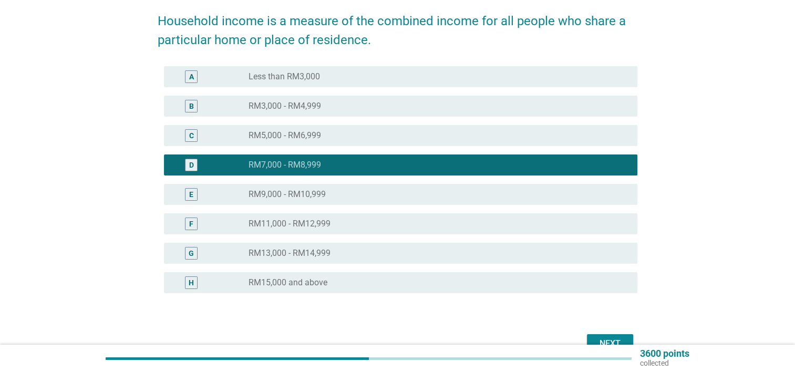
scroll to position [179, 0]
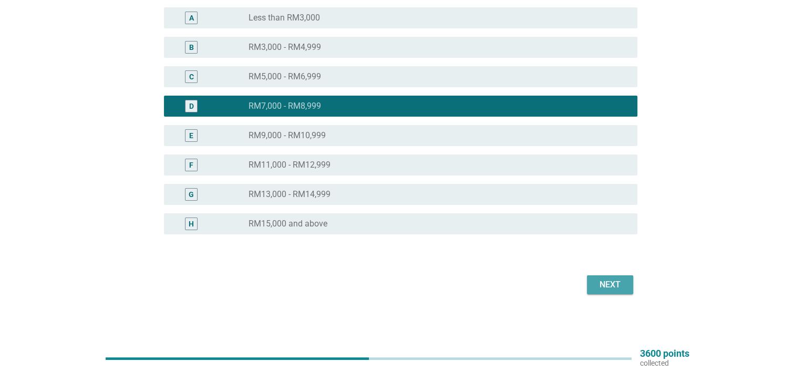
click at [623, 286] on div "Next" at bounding box center [609, 284] width 29 height 13
